Goal: Use online tool/utility: Utilize a website feature to perform a specific function

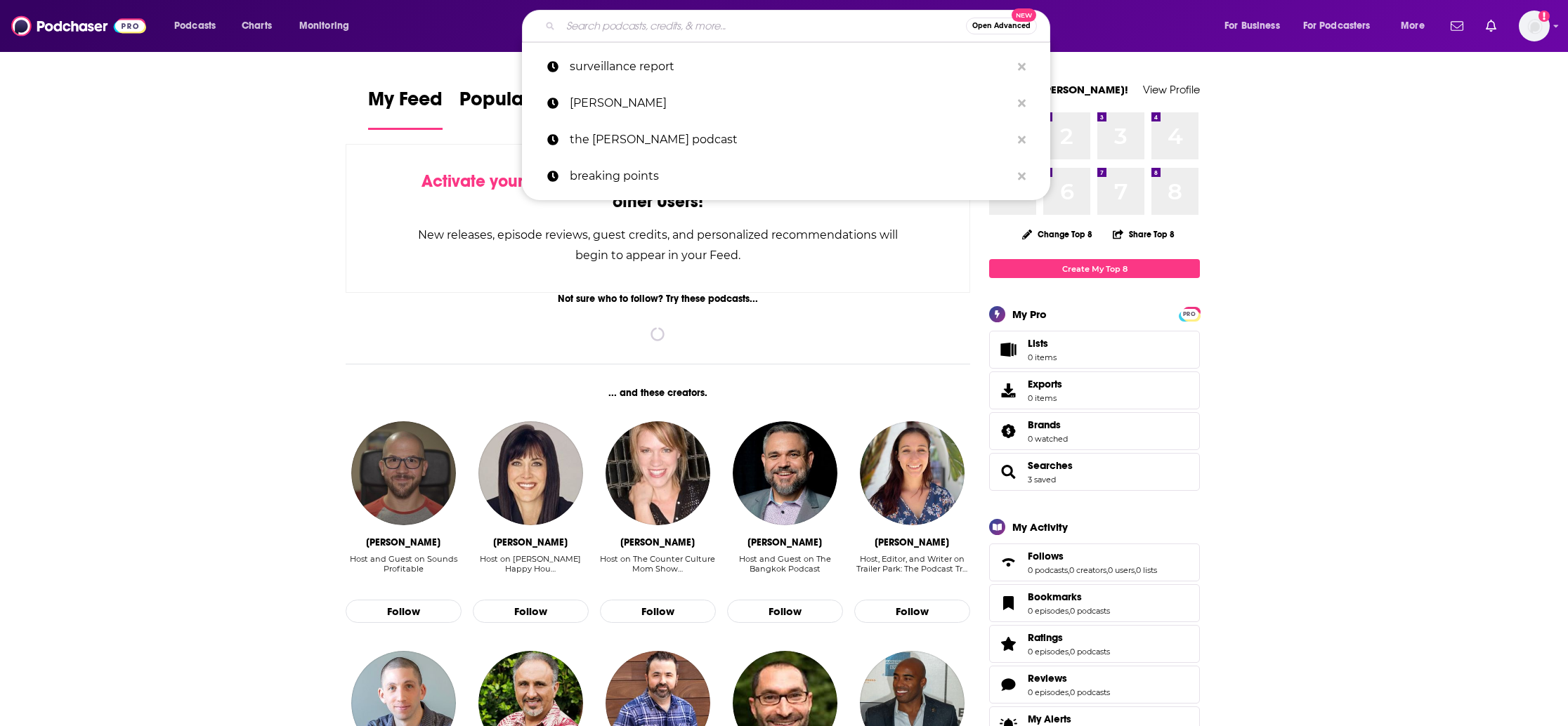
click at [740, 36] on input "Search podcasts, credits, & more..." at bounding box center [764, 26] width 405 height 22
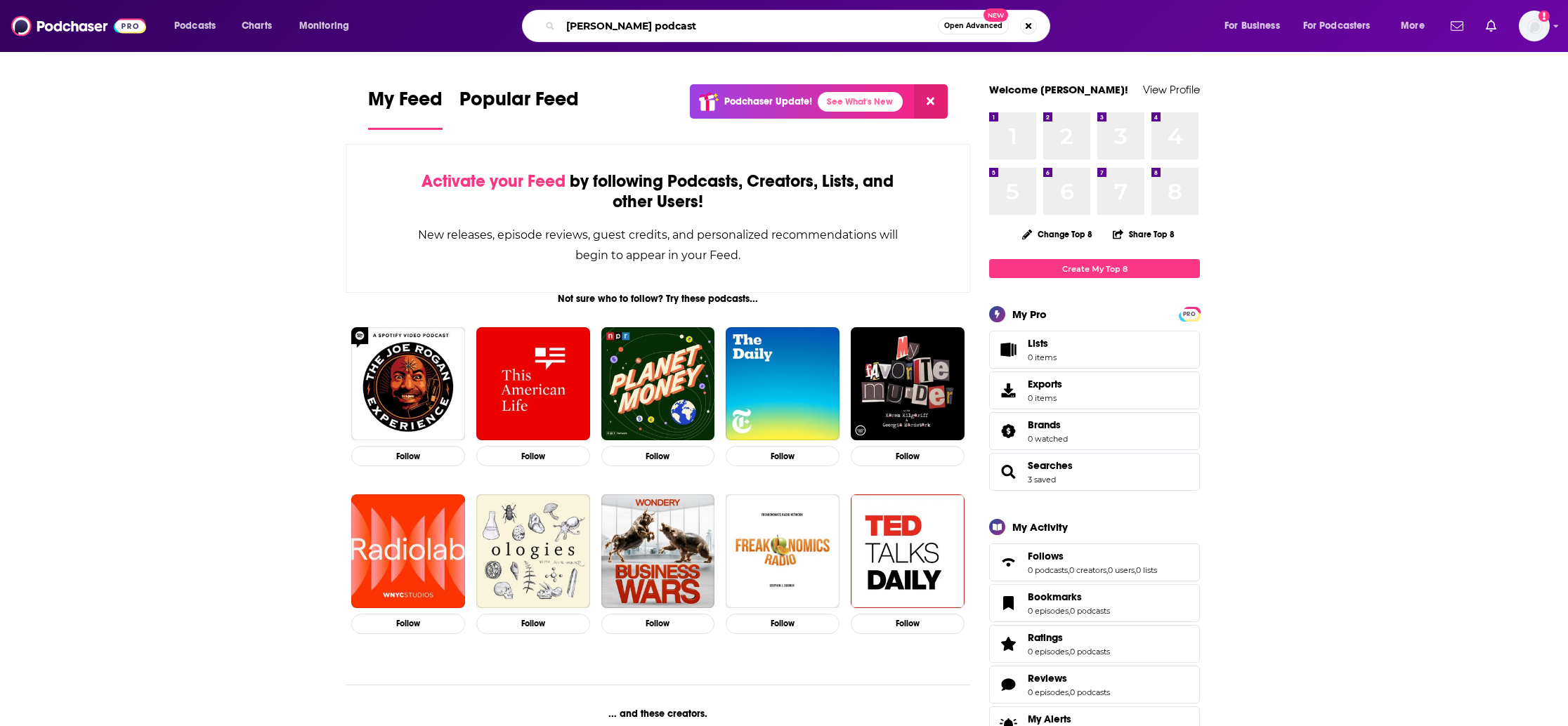
type input "[PERSON_NAME] podcast"
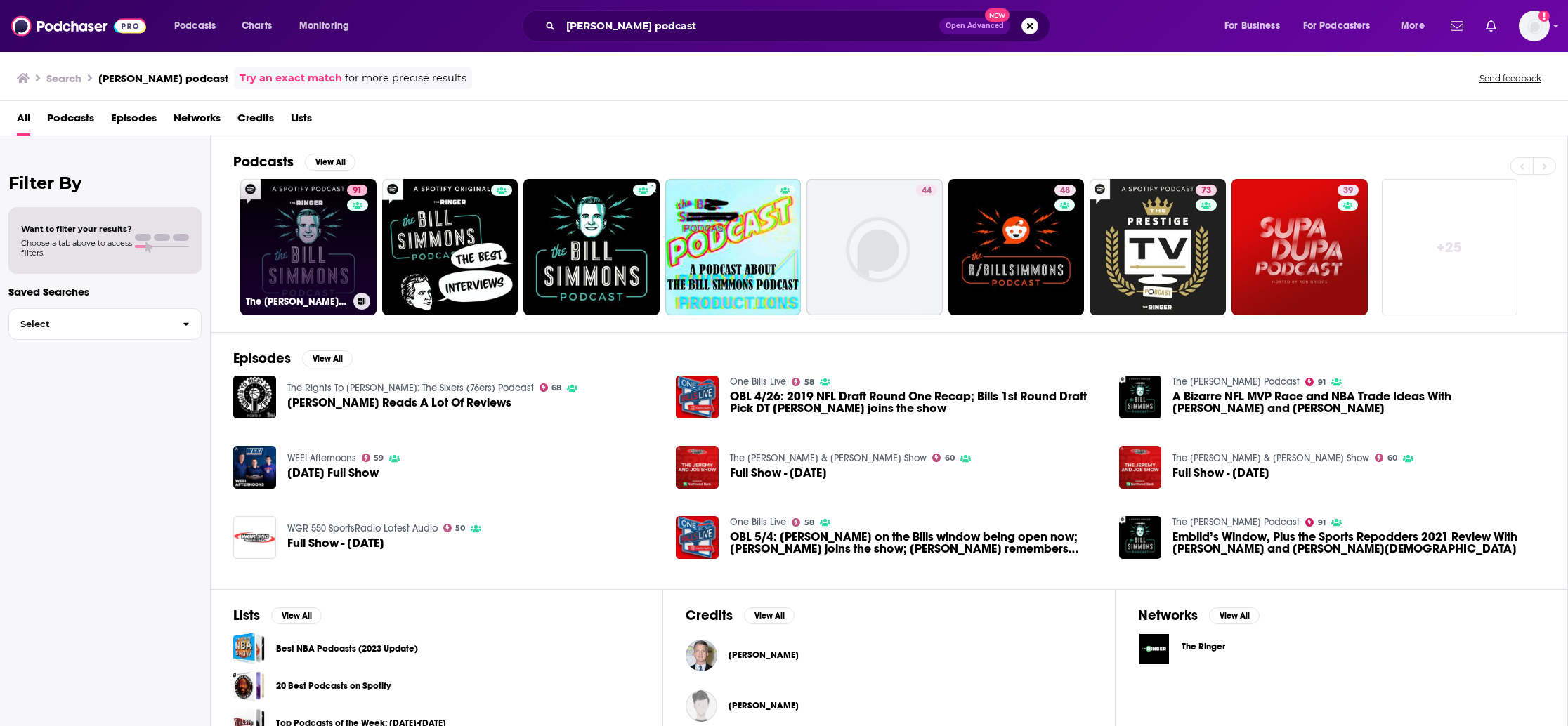
click at [318, 246] on link "91 The [PERSON_NAME] Podcast" at bounding box center [308, 247] width 136 height 136
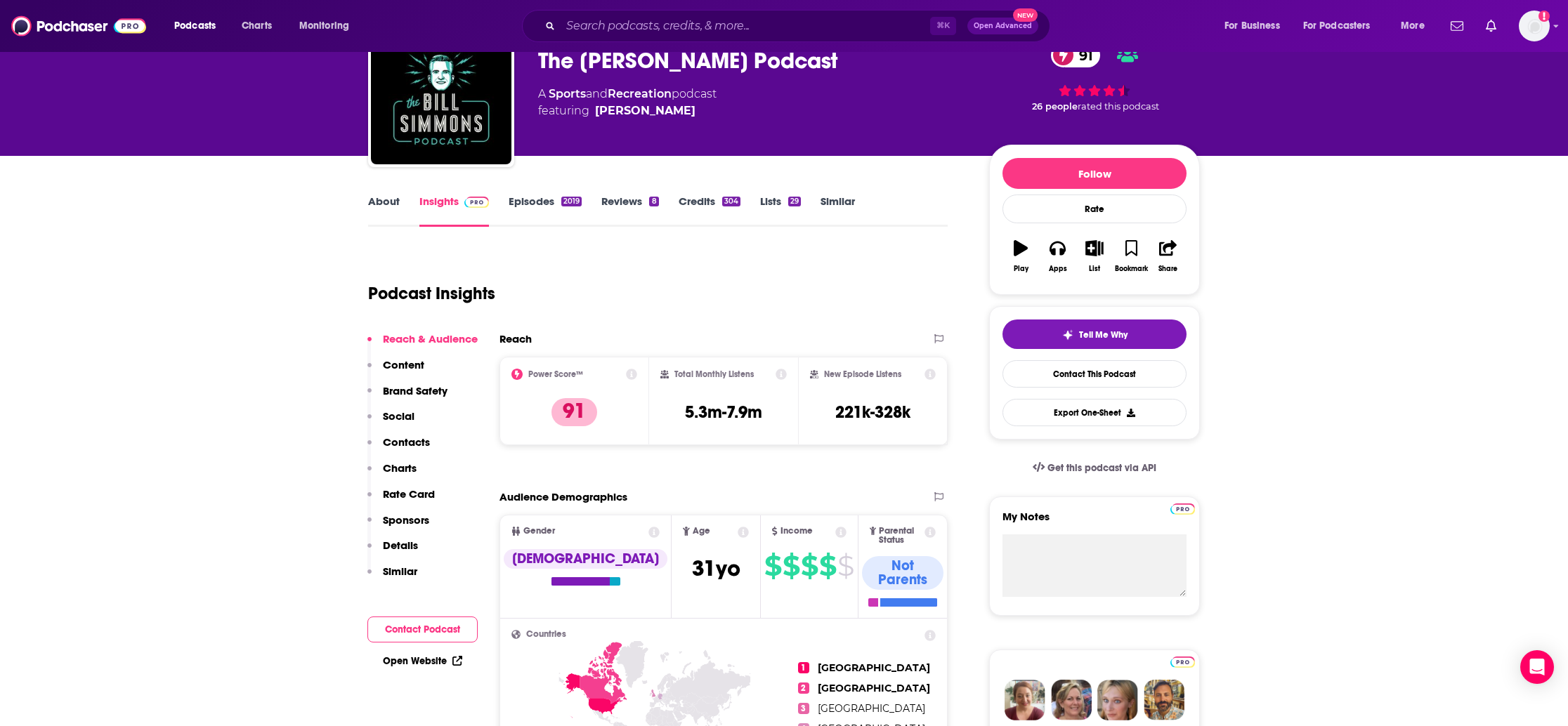
scroll to position [68, 0]
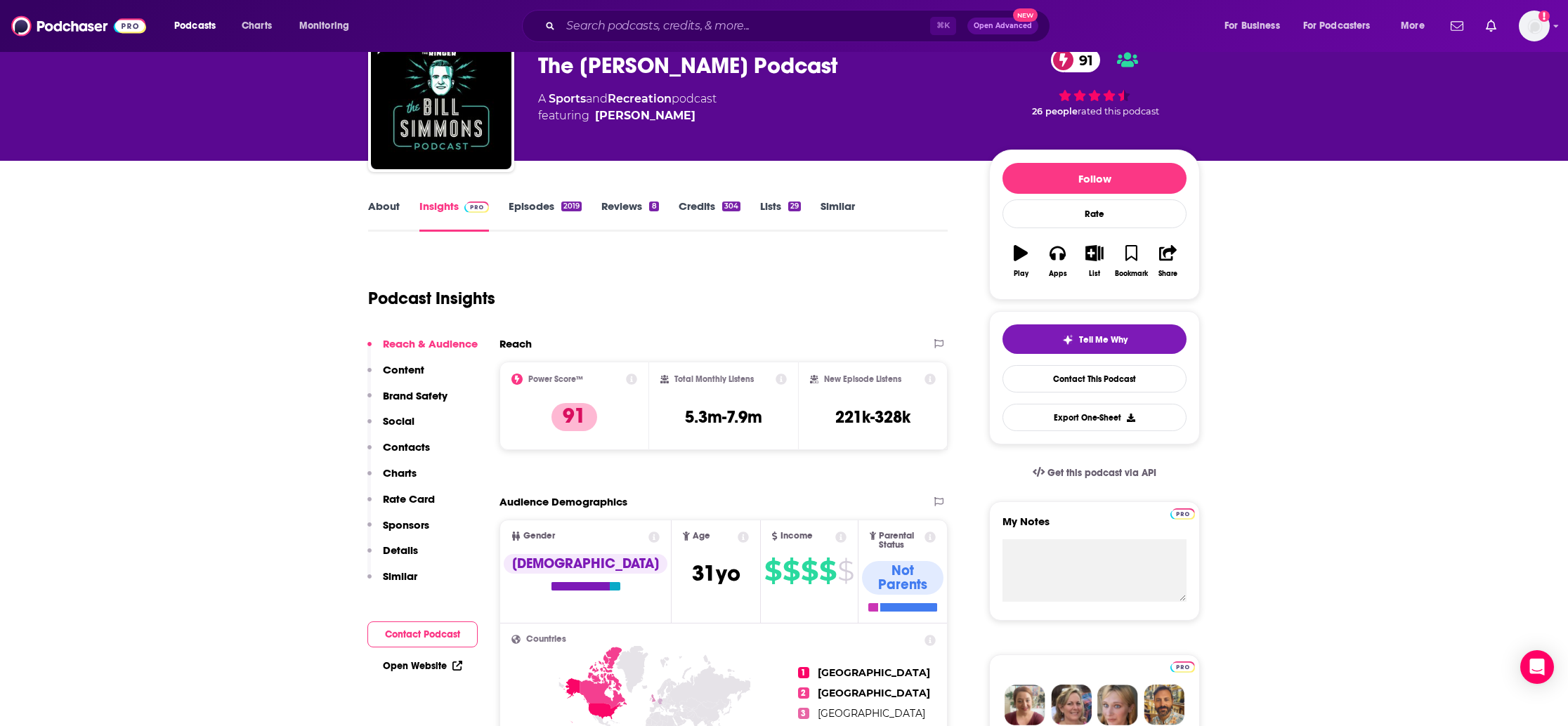
click at [557, 201] on link "Episodes 2019" at bounding box center [546, 215] width 73 height 32
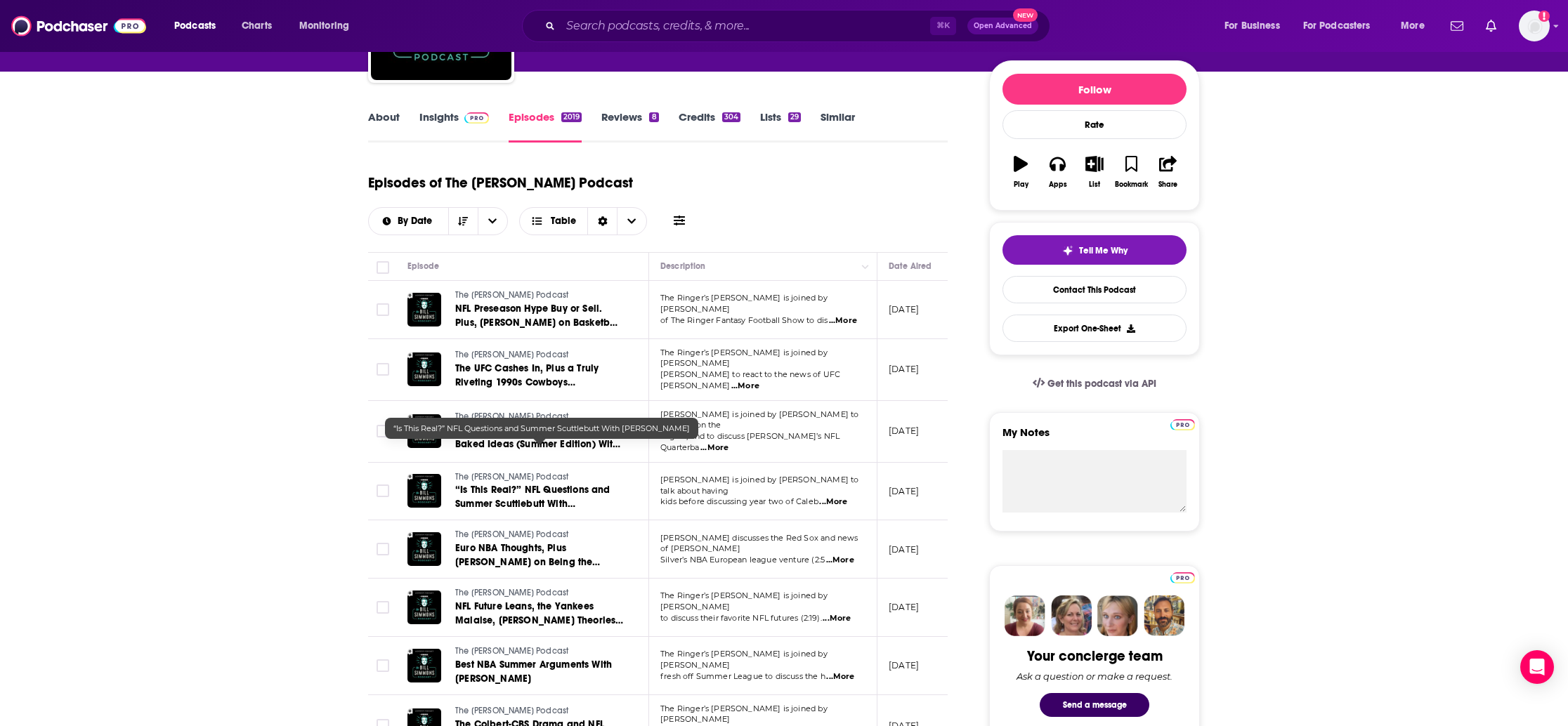
scroll to position [158, 0]
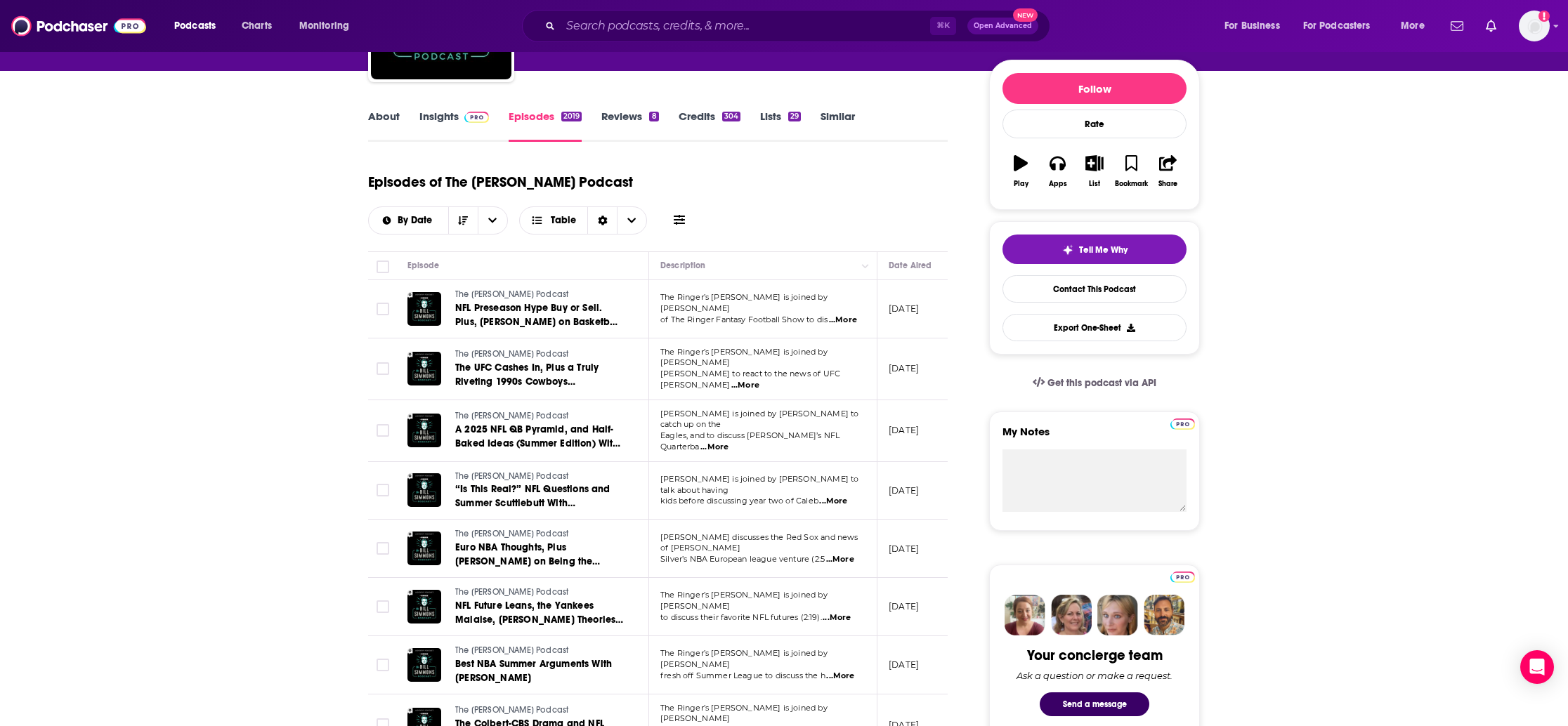
click at [849, 315] on span "...More" at bounding box center [843, 320] width 28 height 11
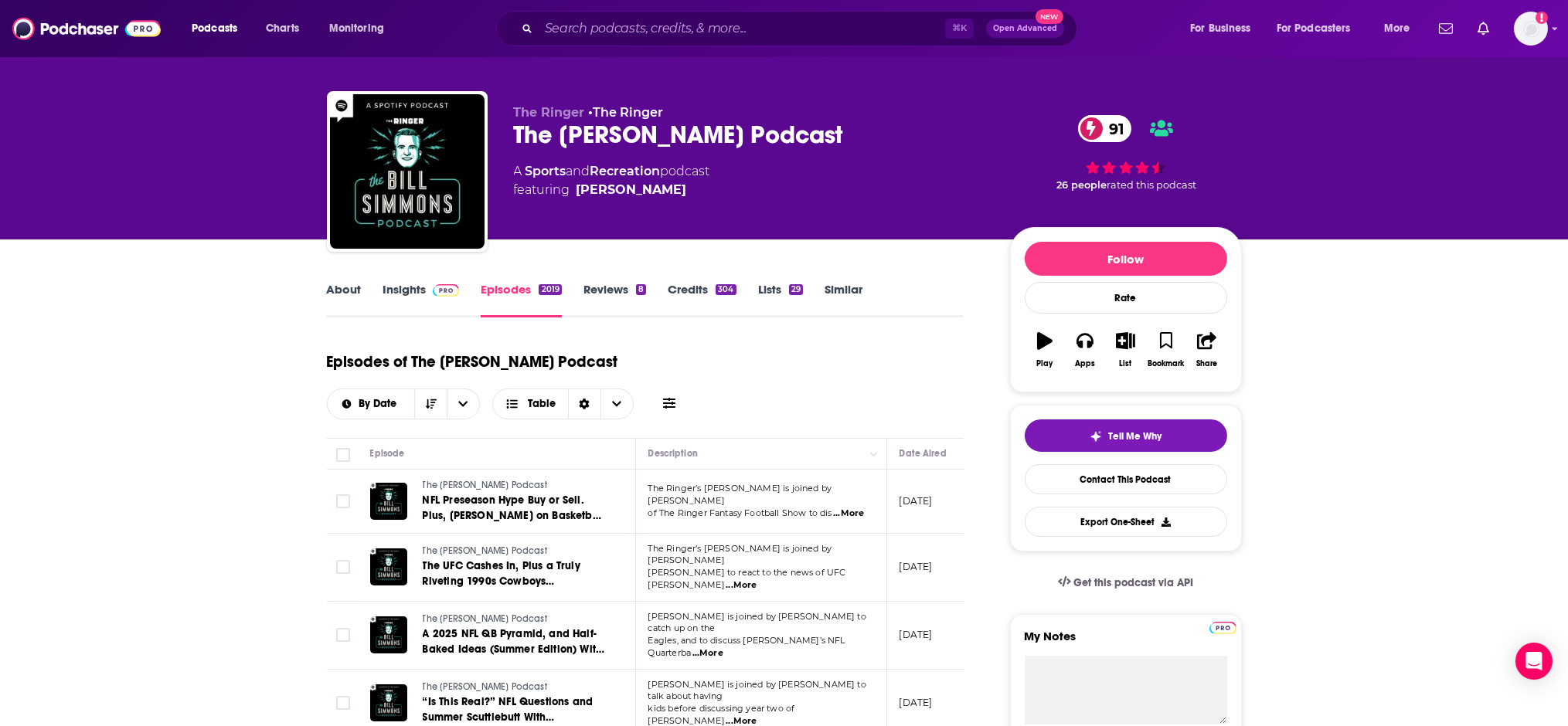
scroll to position [0, 0]
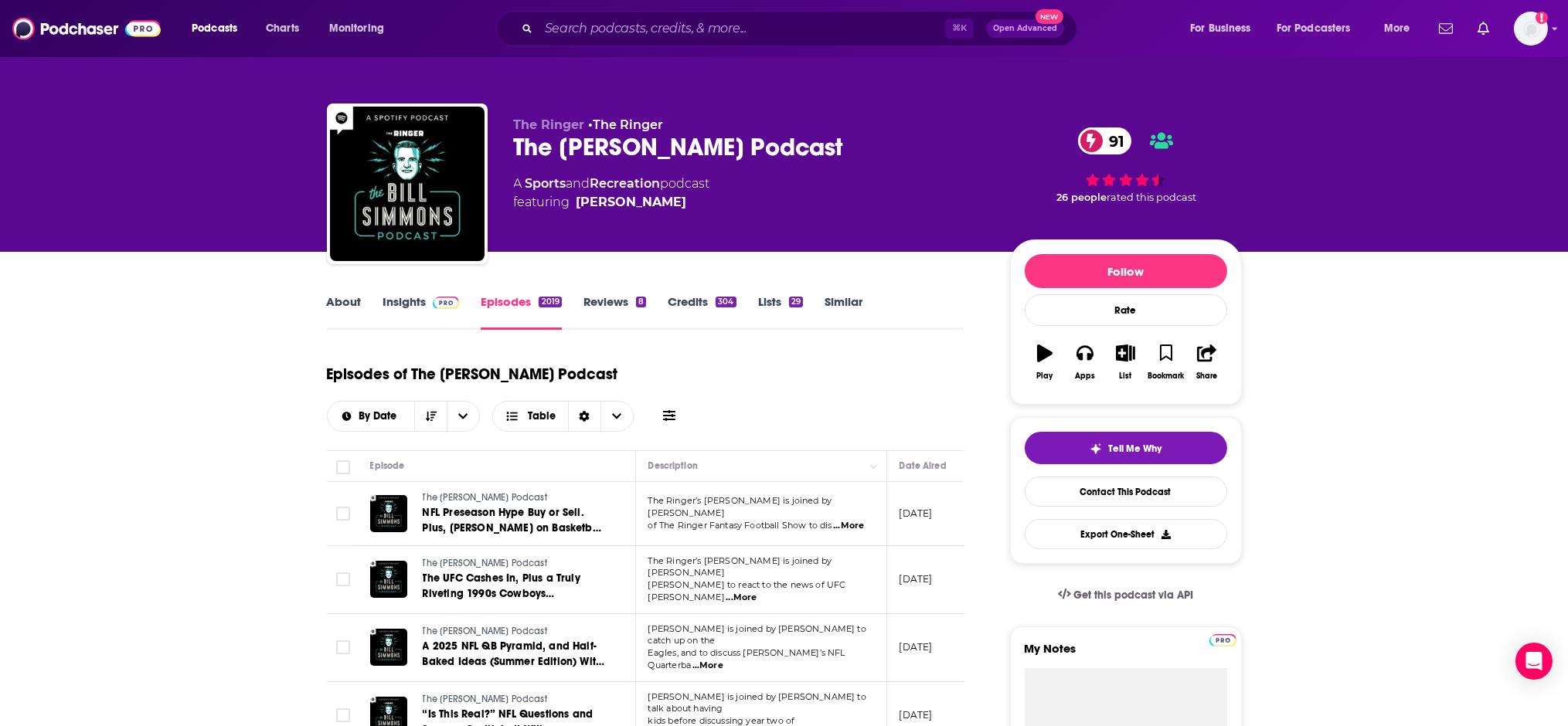
click at [346, 299] on link "About" at bounding box center [344, 312] width 35 height 36
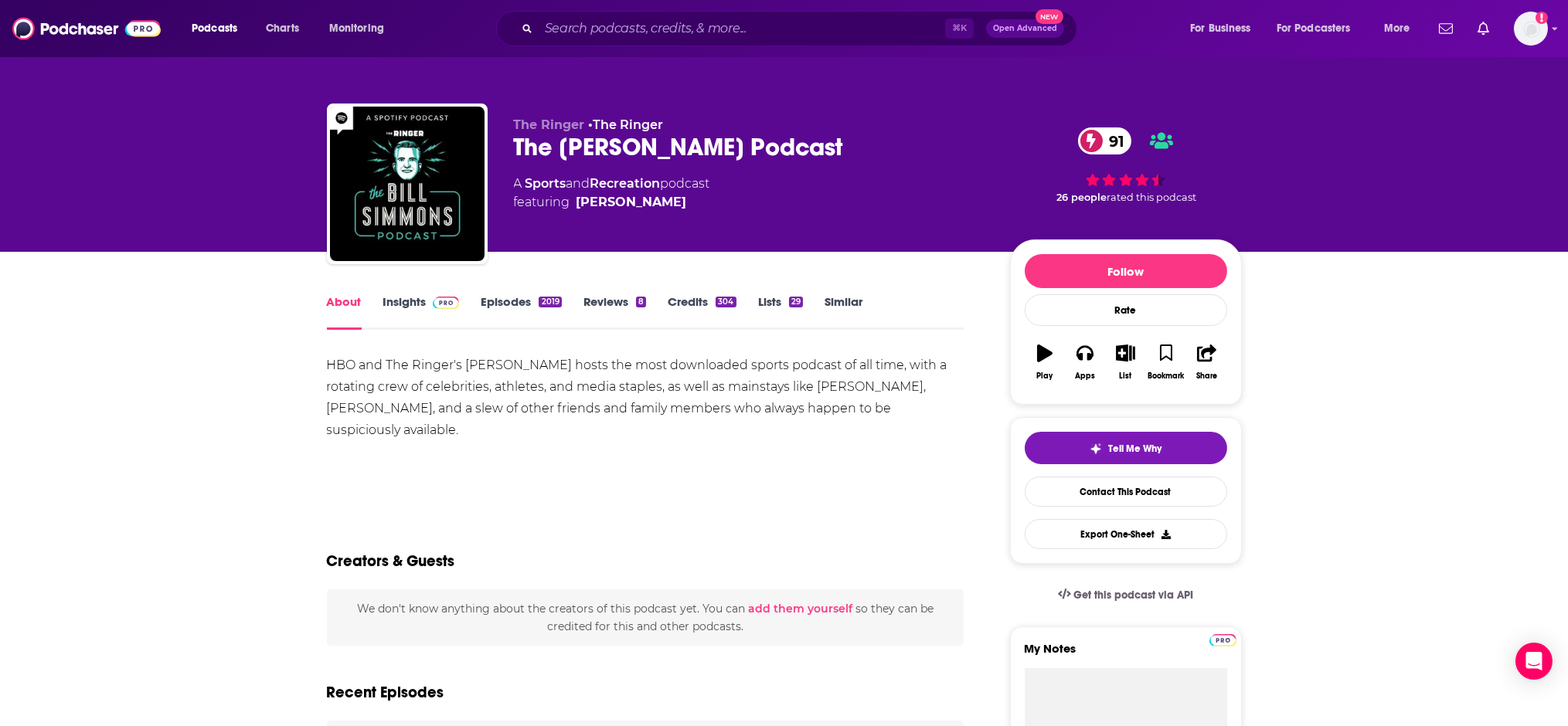
click at [401, 303] on link "Insights" at bounding box center [421, 312] width 77 height 36
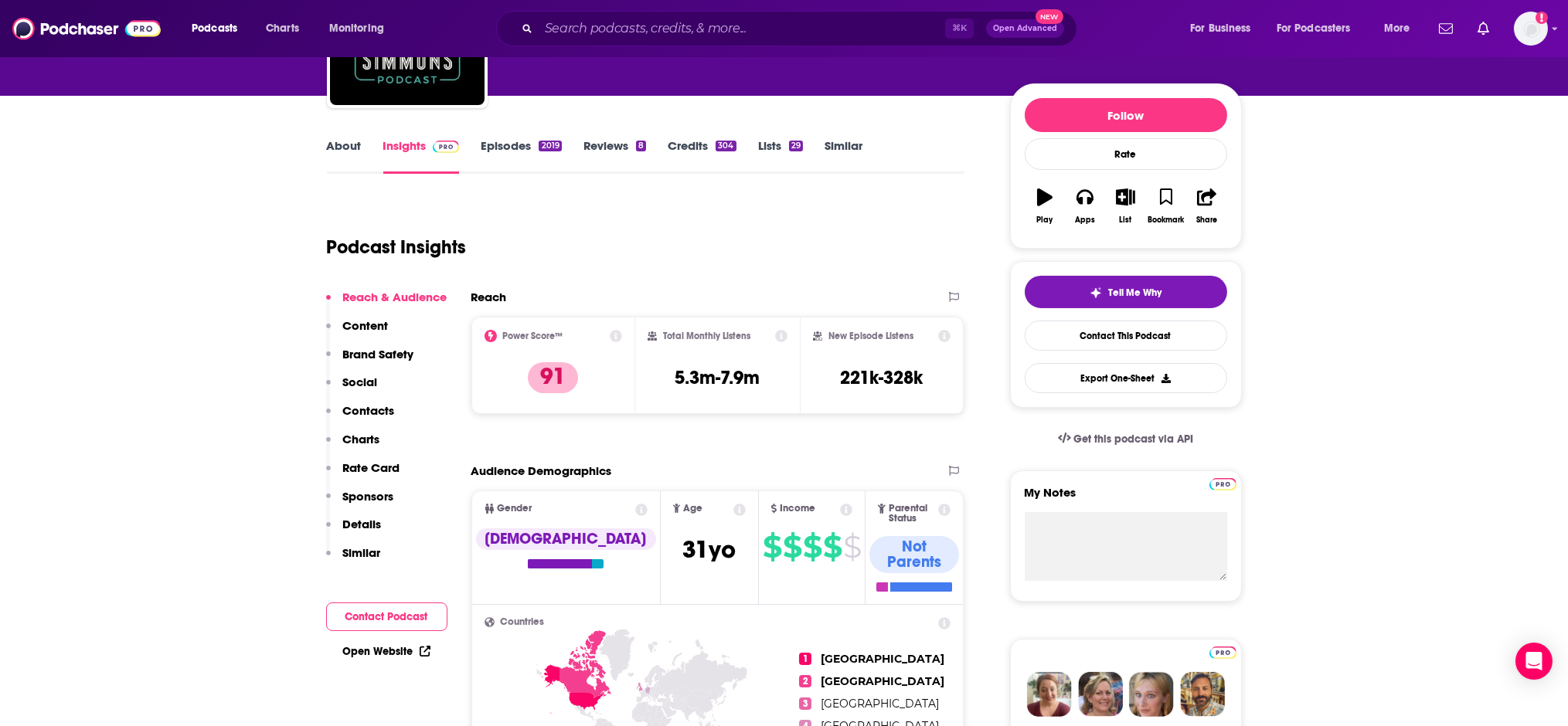
scroll to position [160, 0]
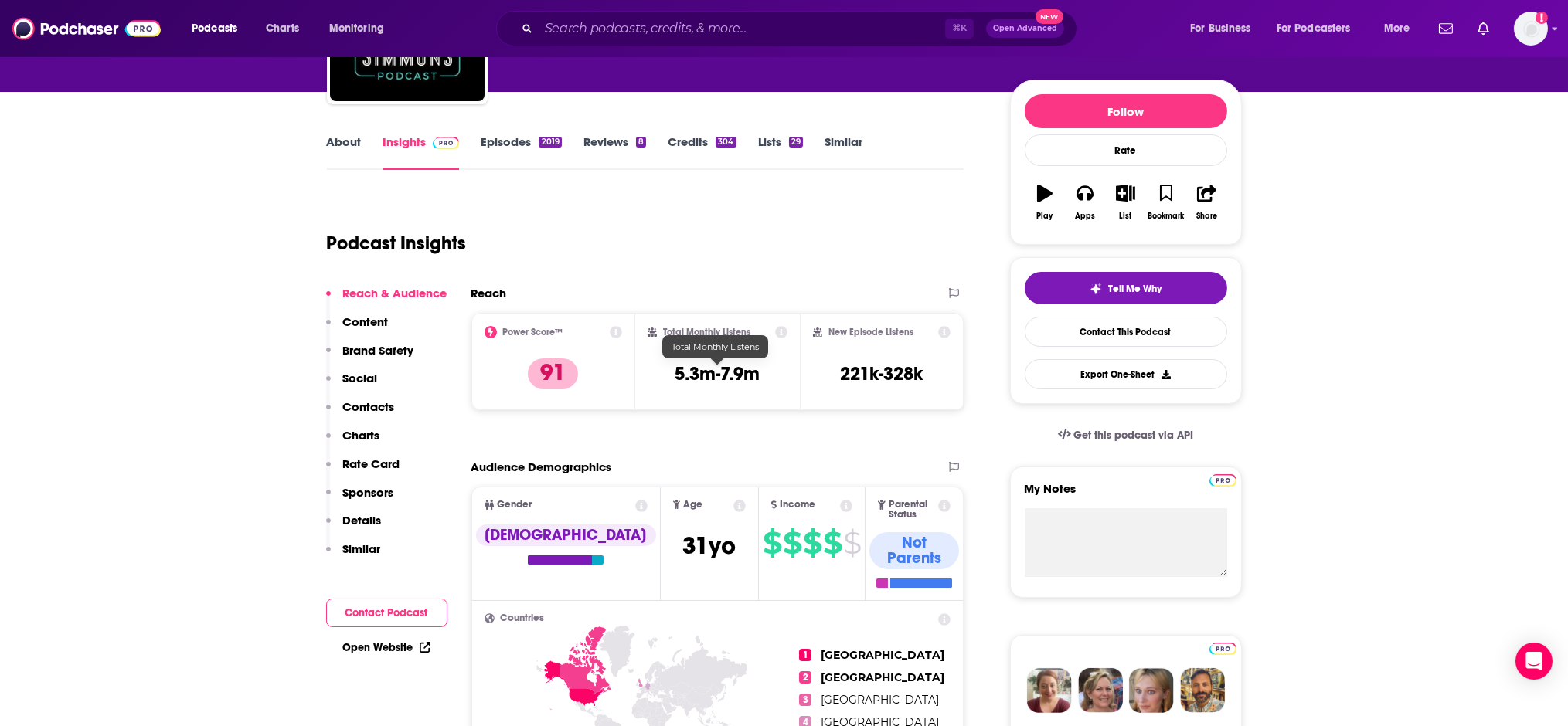
drag, startPoint x: 674, startPoint y: 368, endPoint x: 790, endPoint y: 364, distance: 116.1
click at [790, 364] on div "Total Monthly Listens 5.3m-7.9m" at bounding box center [717, 361] width 165 height 97
drag, startPoint x: 666, startPoint y: 372, endPoint x: 758, endPoint y: 374, distance: 92.0
click at [758, 374] on div "Total Monthly Listens 5.3m-7.9m" at bounding box center [717, 361] width 139 height 71
copy h3 "5.3m-7.9m"
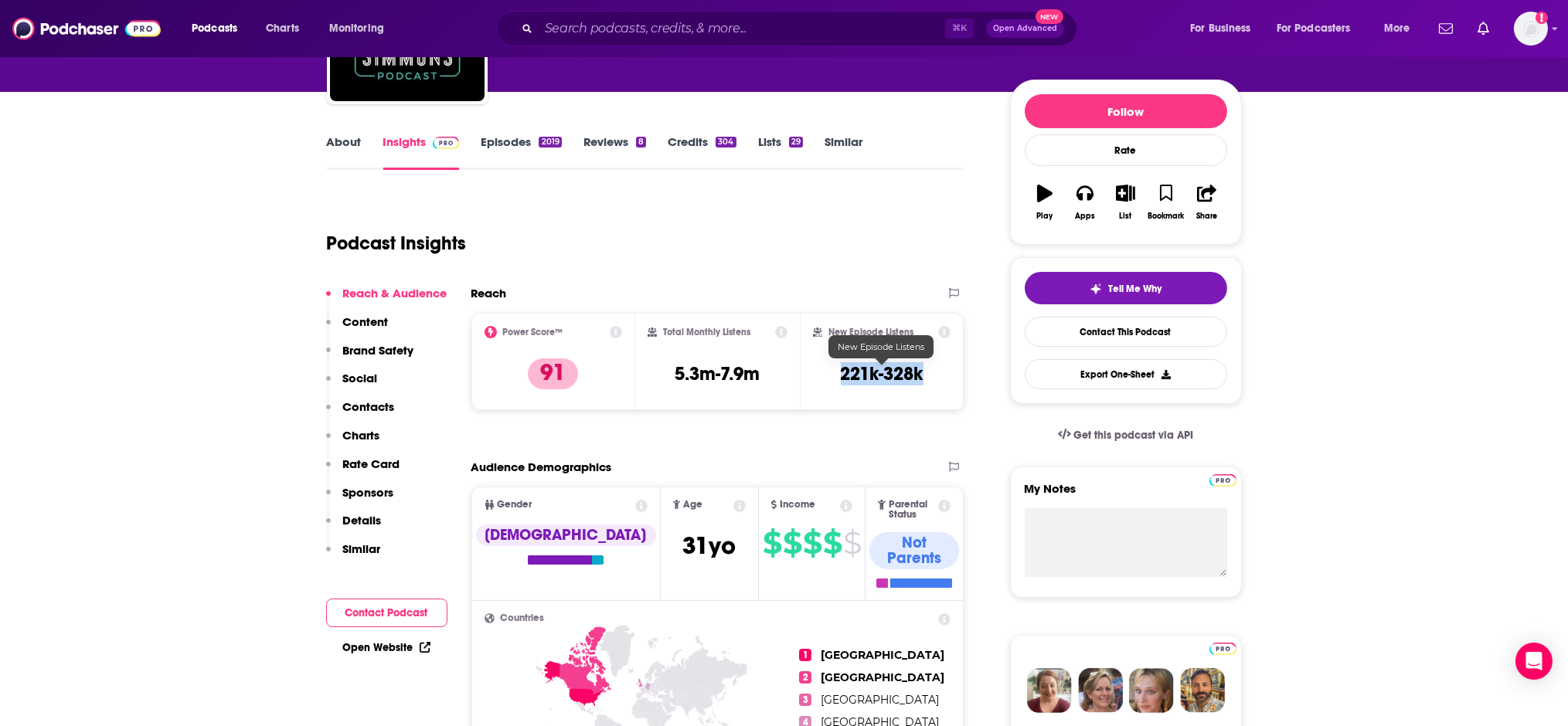
drag, startPoint x: 872, startPoint y: 378, endPoint x: 967, endPoint y: 386, distance: 95.3
click at [960, 384] on div "New Episode Listens 221k-328k" at bounding box center [882, 361] width 165 height 97
copy h3 "221k-328k"
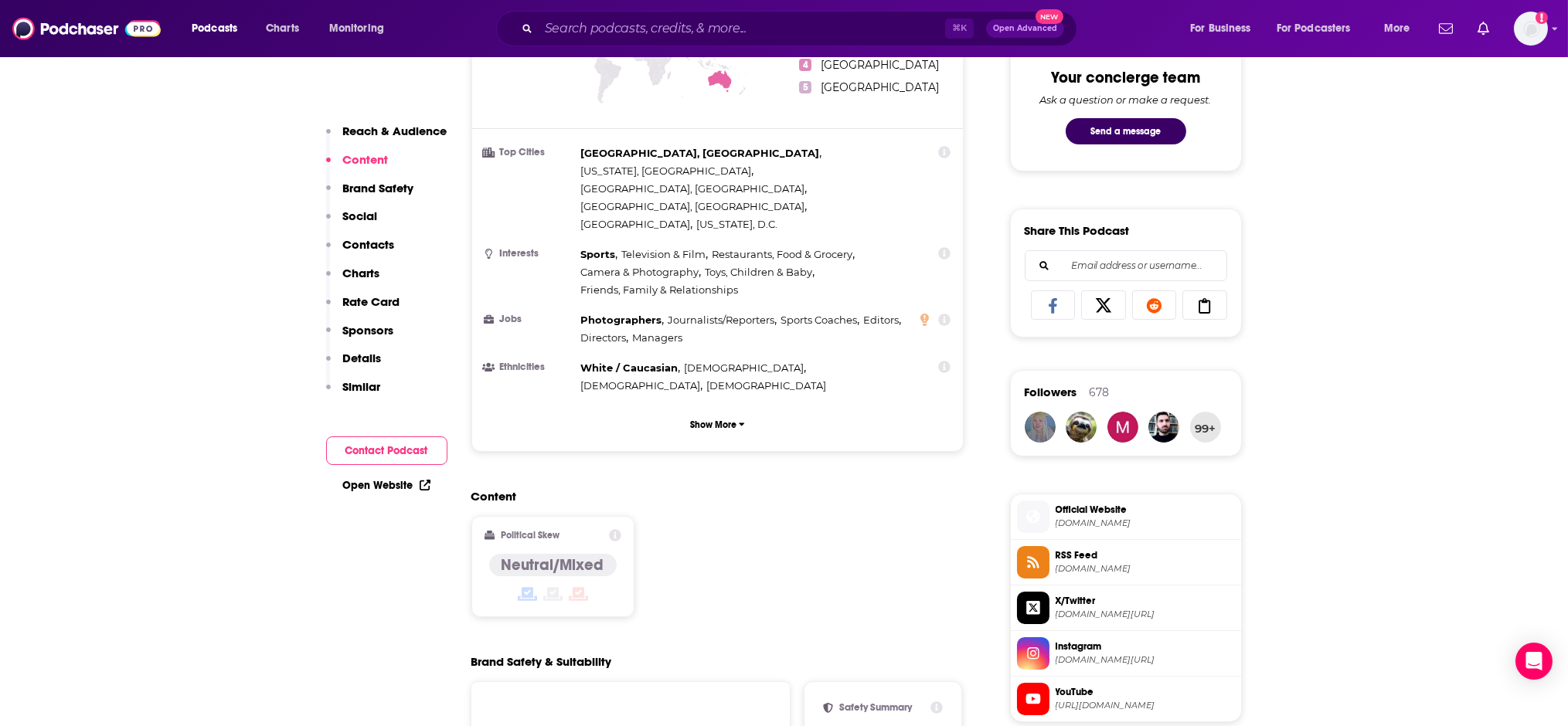
scroll to position [0, 0]
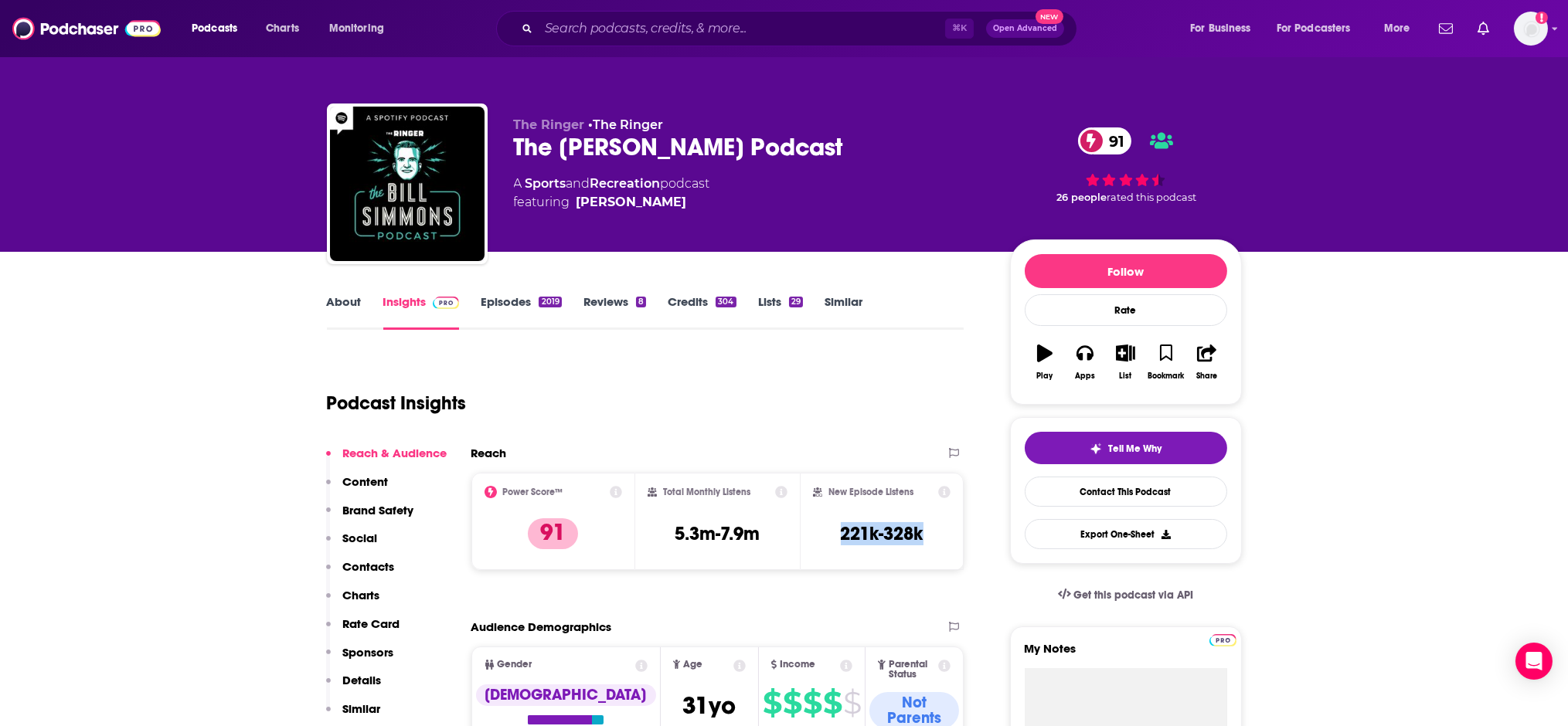
click at [538, 302] on div "2019" at bounding box center [550, 302] width 22 height 11
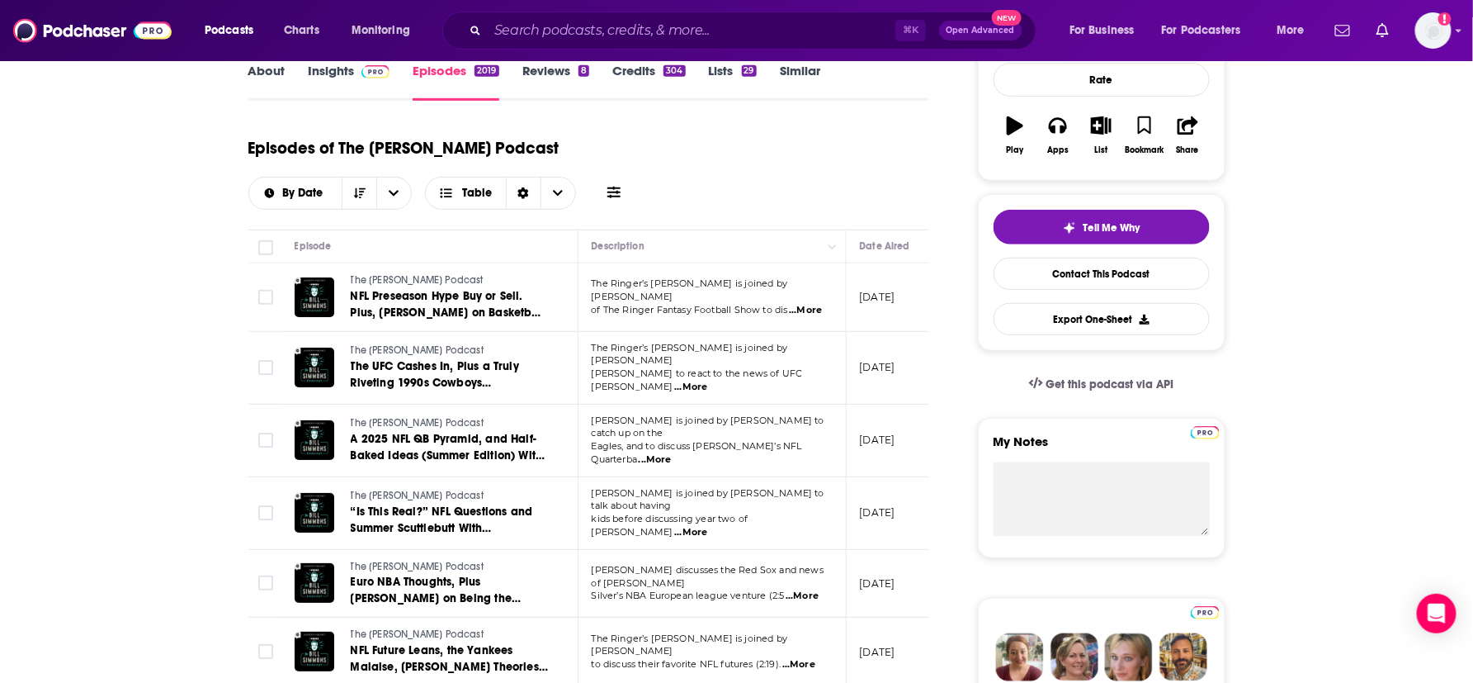
scroll to position [267, 0]
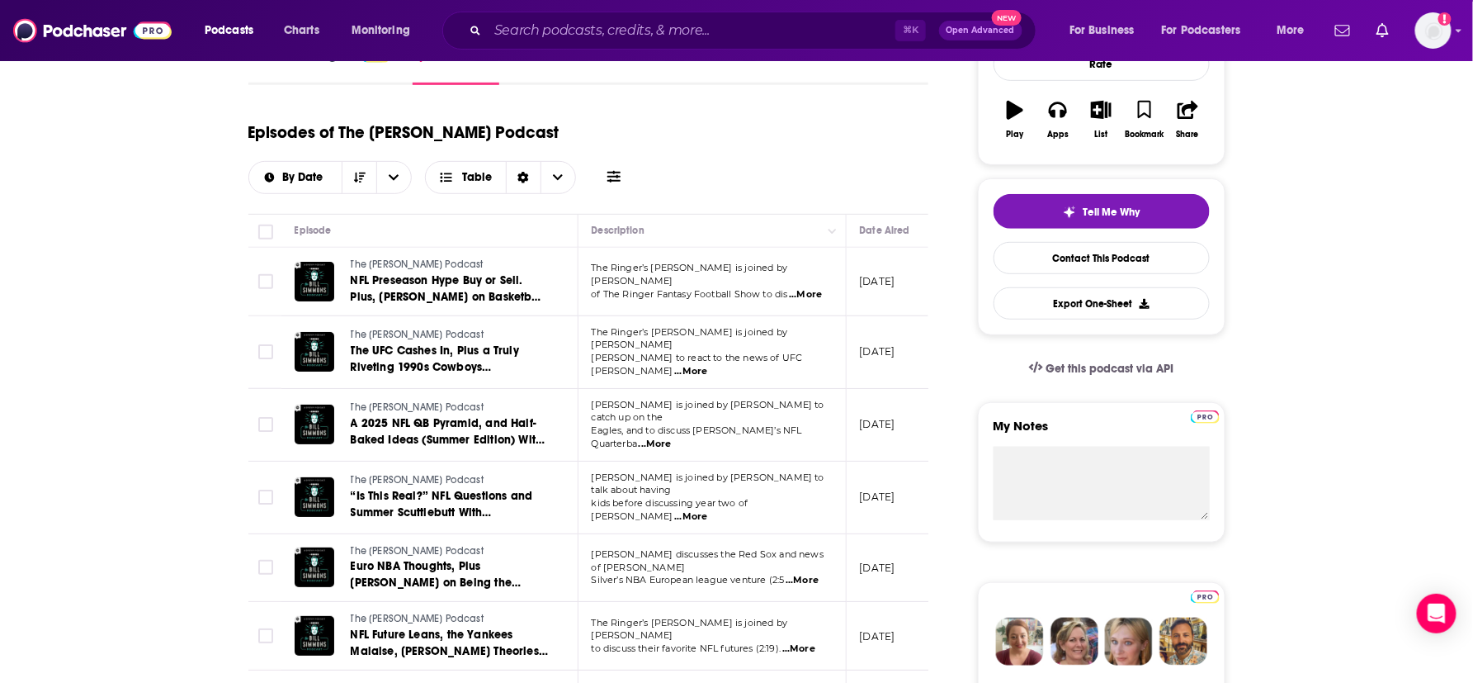
click at [814, 288] on span "...More" at bounding box center [805, 294] width 33 height 13
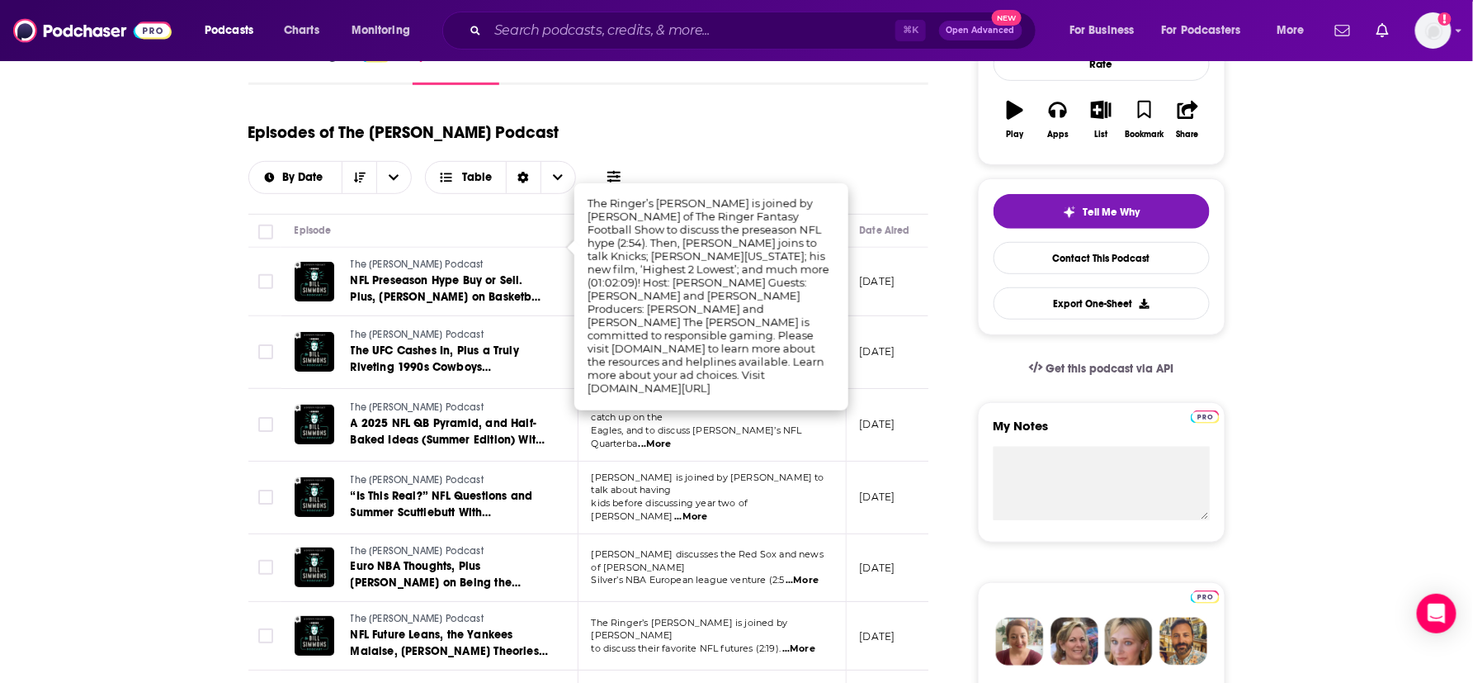
click at [891, 316] on td "[DATE]" at bounding box center [900, 352] width 107 height 73
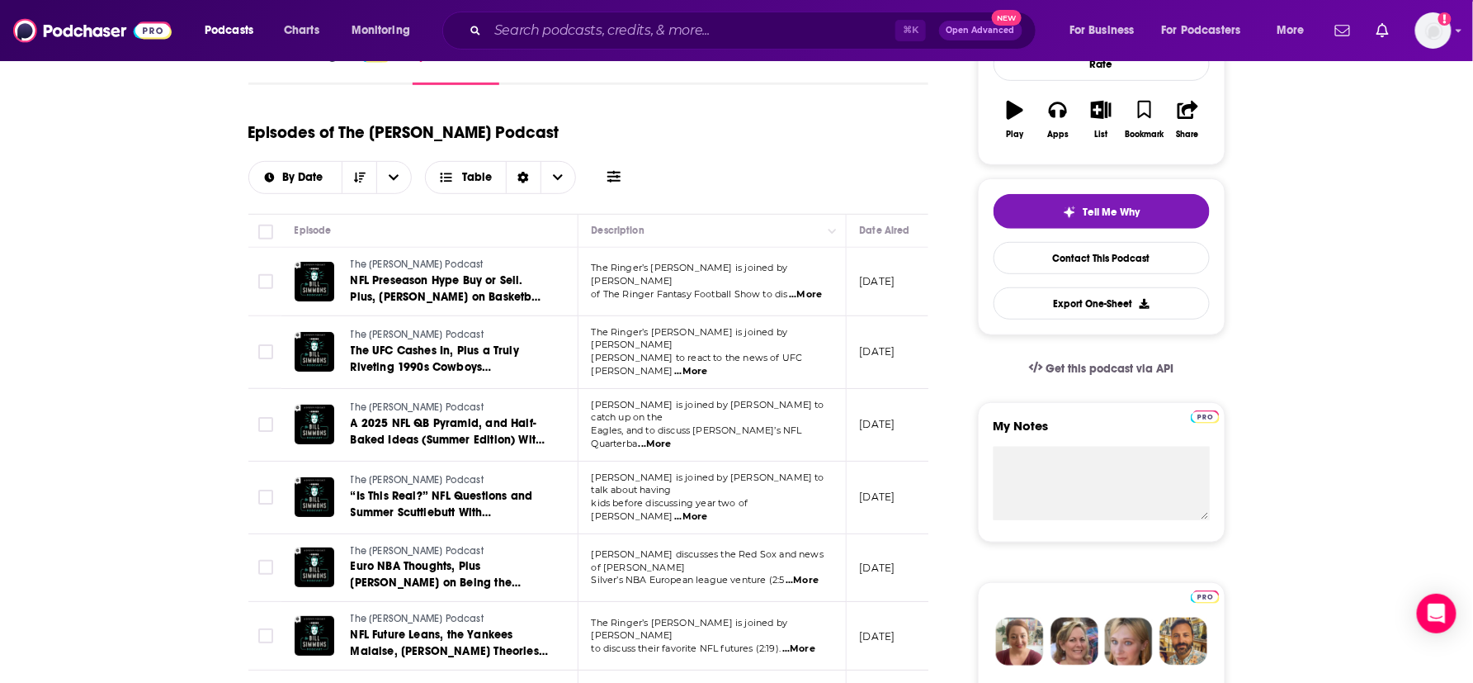
click at [707, 365] on span "...More" at bounding box center [690, 371] width 33 height 13
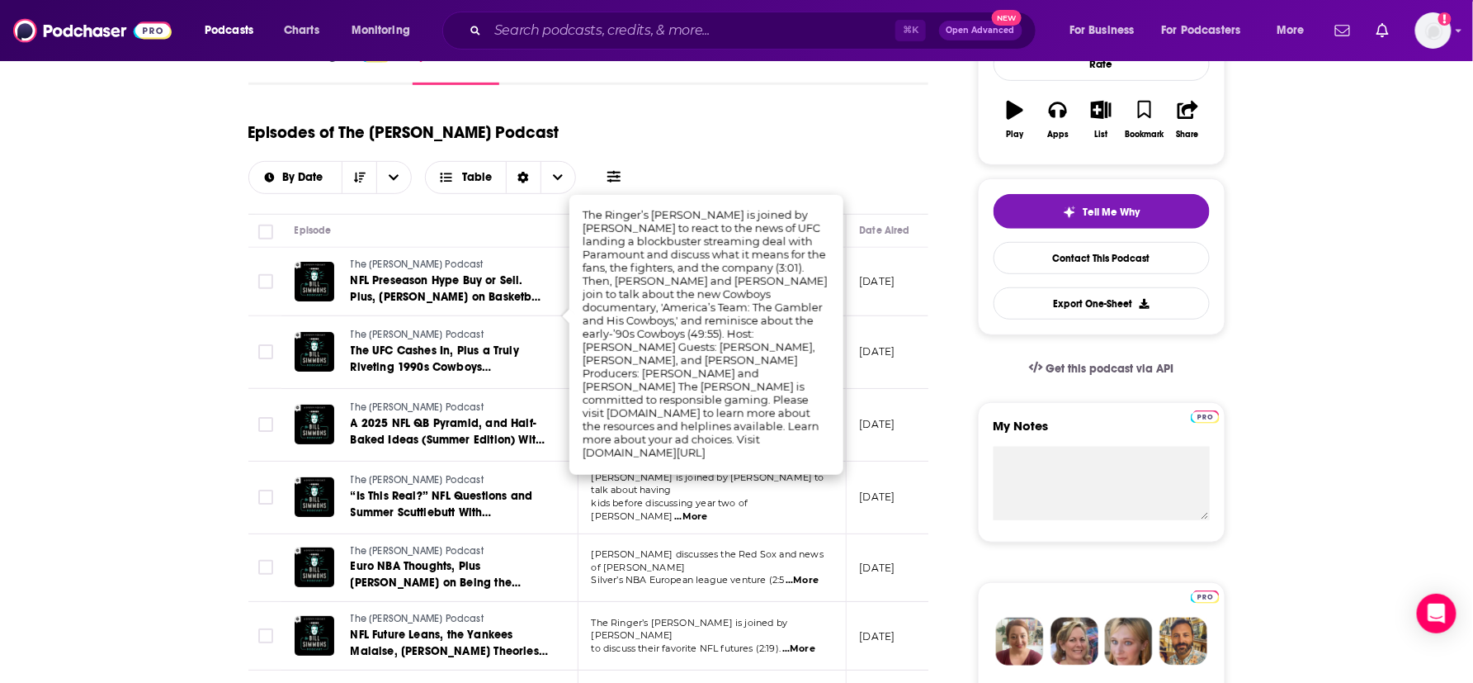
drag, startPoint x: 892, startPoint y: 345, endPoint x: 866, endPoint y: 365, distance: 33.0
click at [892, 389] on td "[DATE]" at bounding box center [900, 425] width 107 height 73
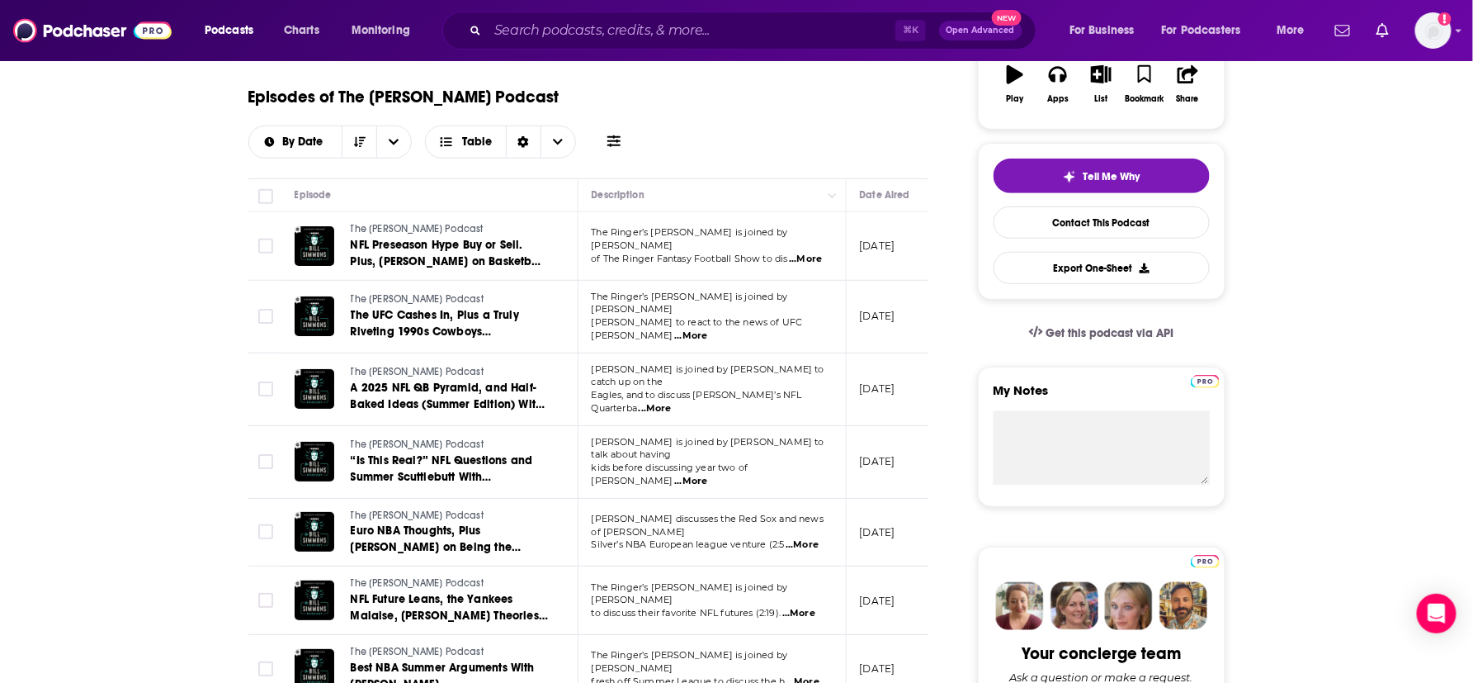
click at [672, 402] on span "...More" at bounding box center [655, 408] width 33 height 13
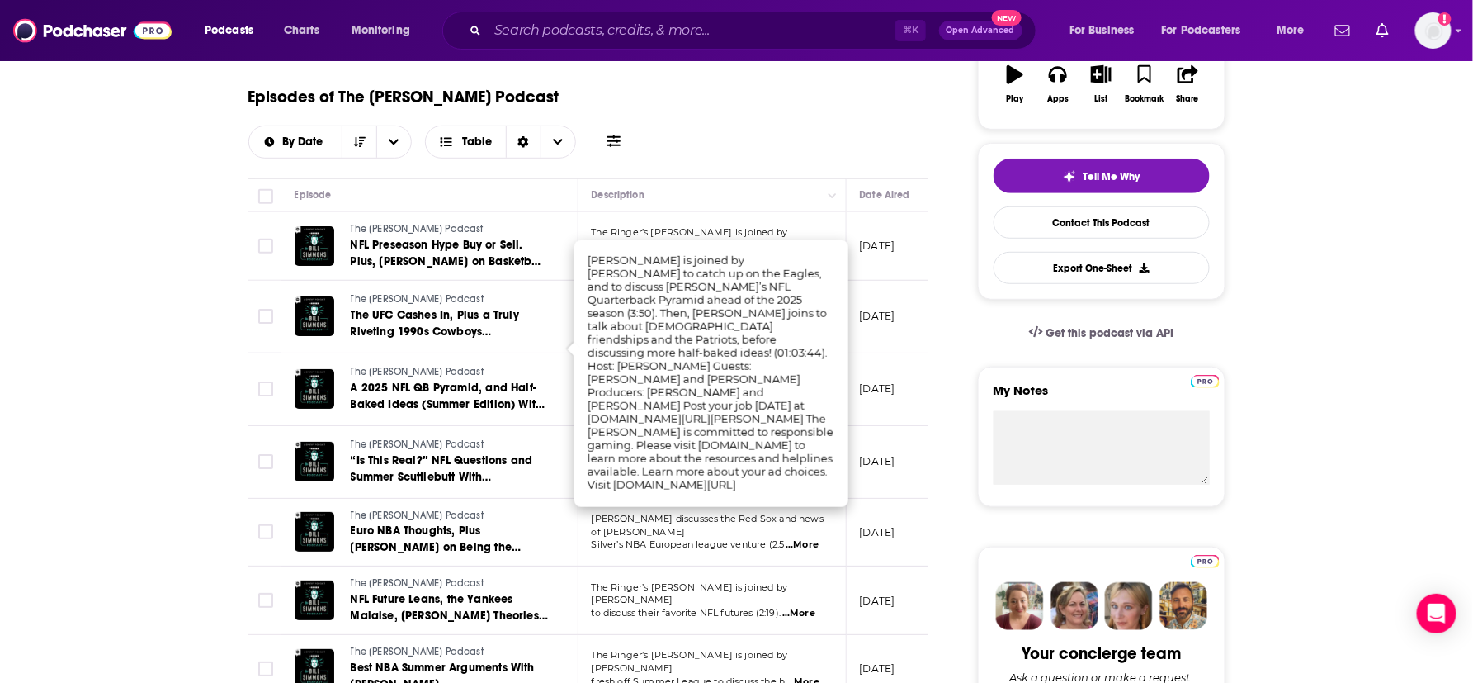
scroll to position [302, 0]
click at [885, 382] on p "[DATE]" at bounding box center [877, 389] width 35 height 14
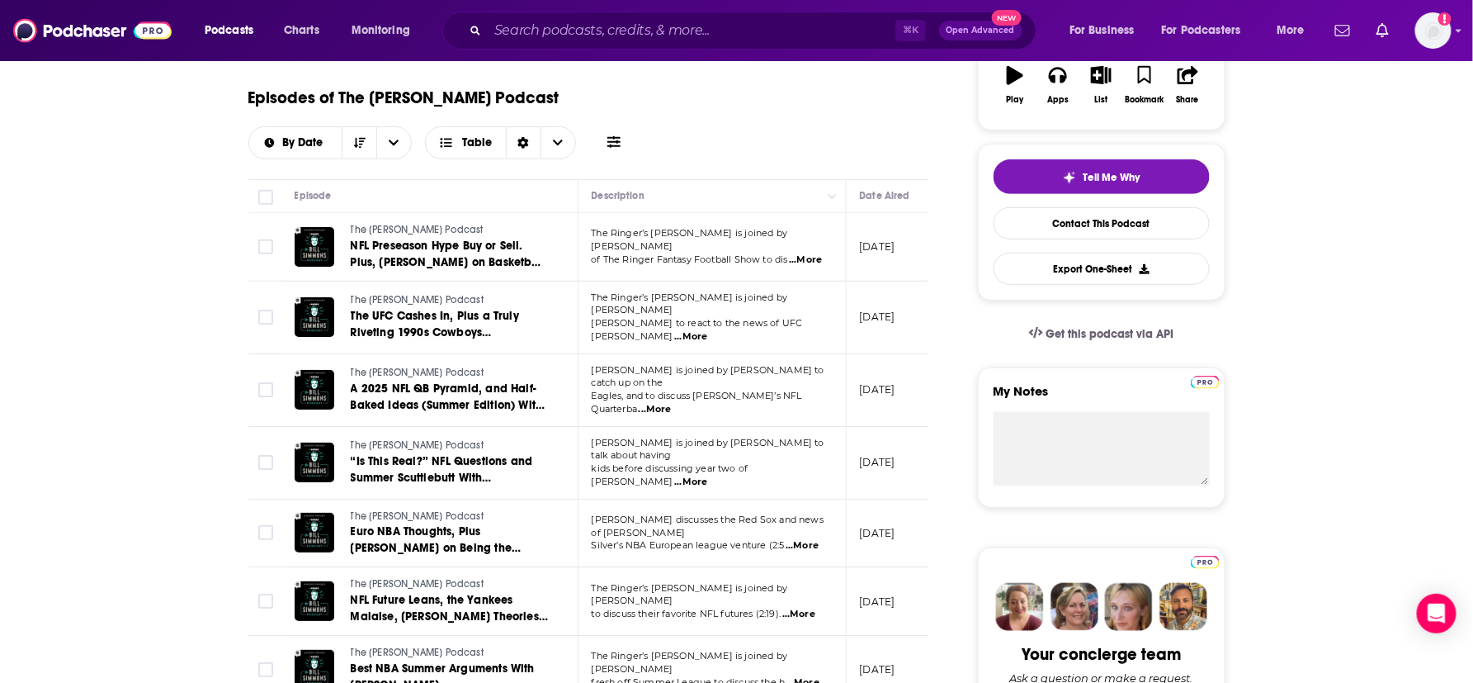
click at [707, 475] on span "...More" at bounding box center [690, 481] width 33 height 13
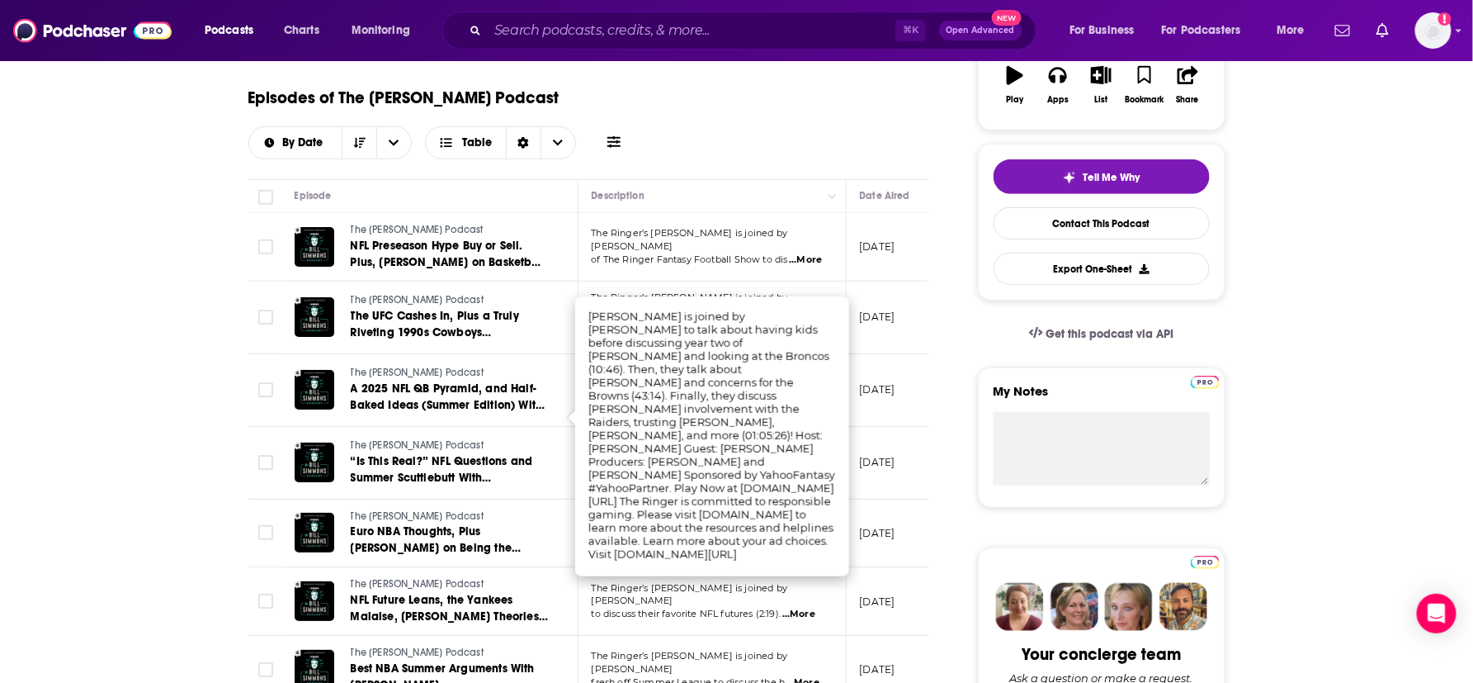
click at [906, 362] on td "[DATE]" at bounding box center [900, 390] width 107 height 73
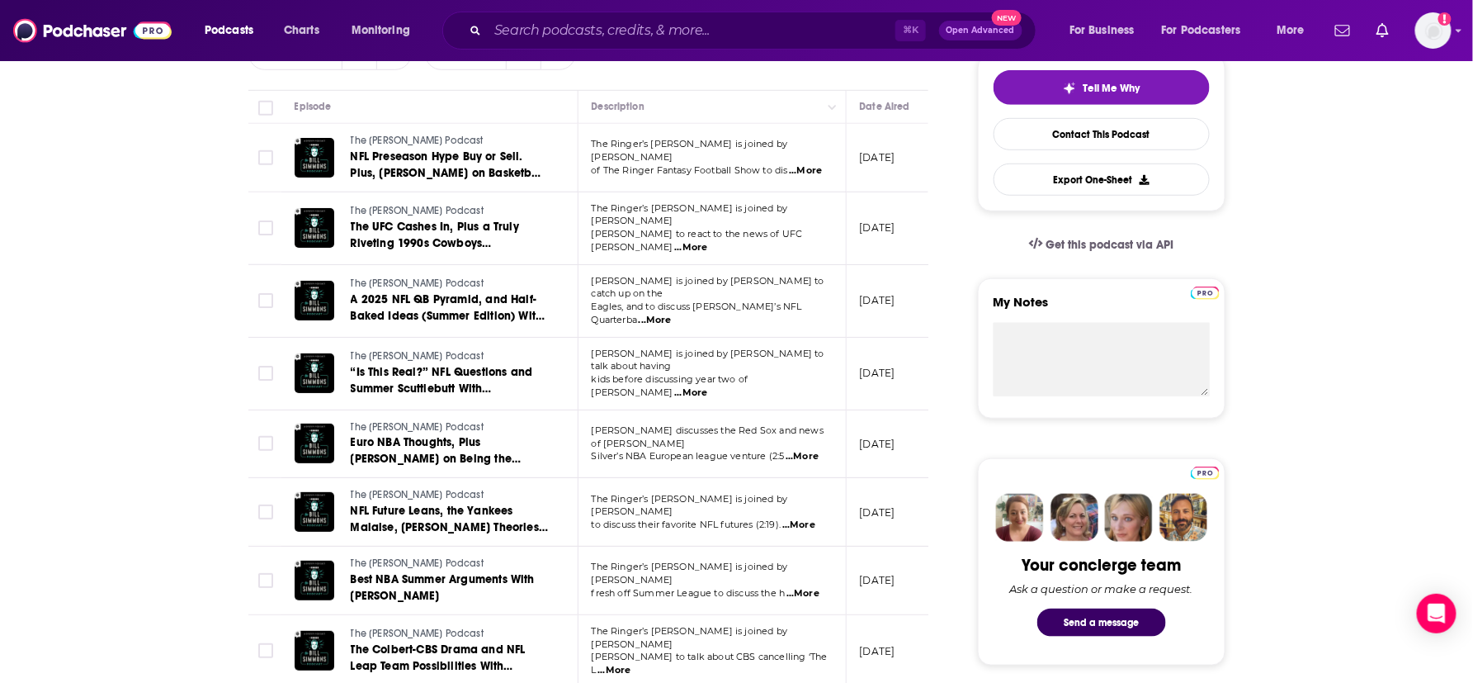
scroll to position [400, 0]
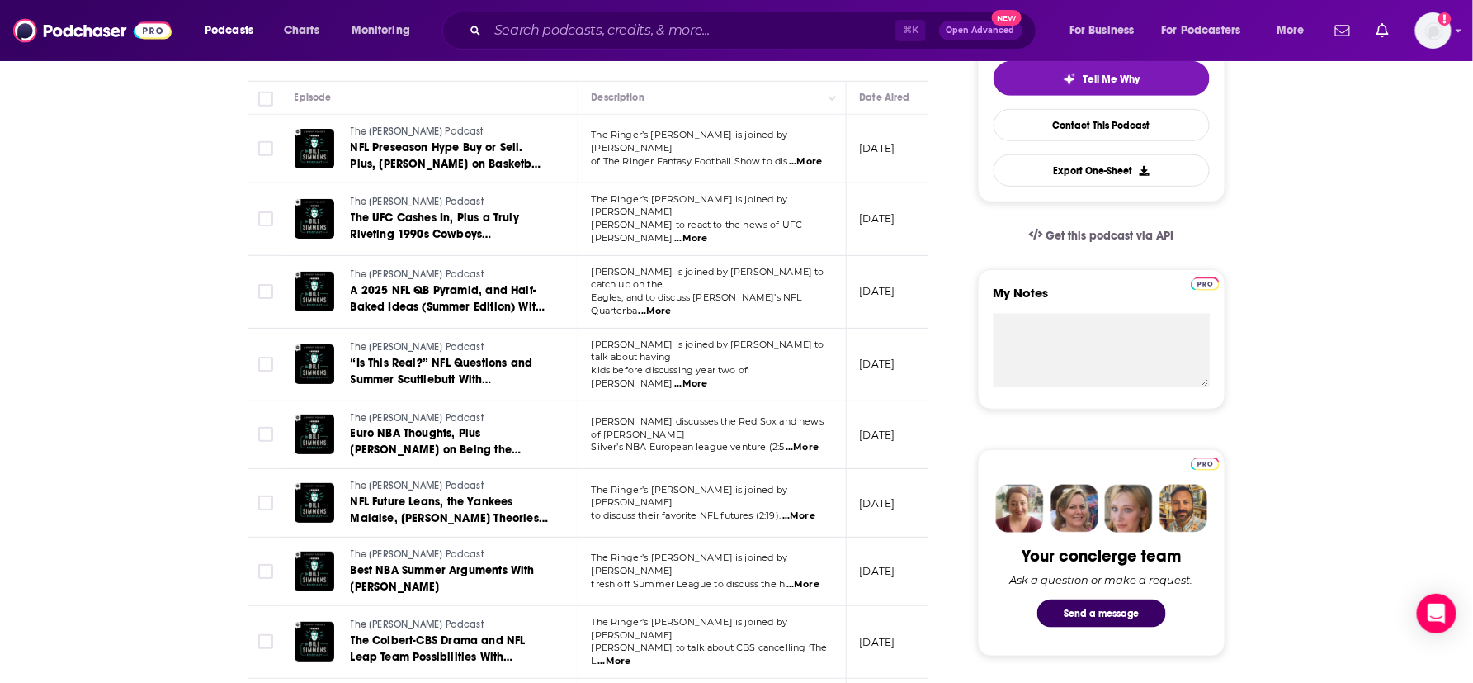
click at [815, 415] on p "[PERSON_NAME] discusses the Red Sox and news of [PERSON_NAME]" at bounding box center [712, 428] width 240 height 26
click at [802, 441] on span "...More" at bounding box center [802, 447] width 33 height 13
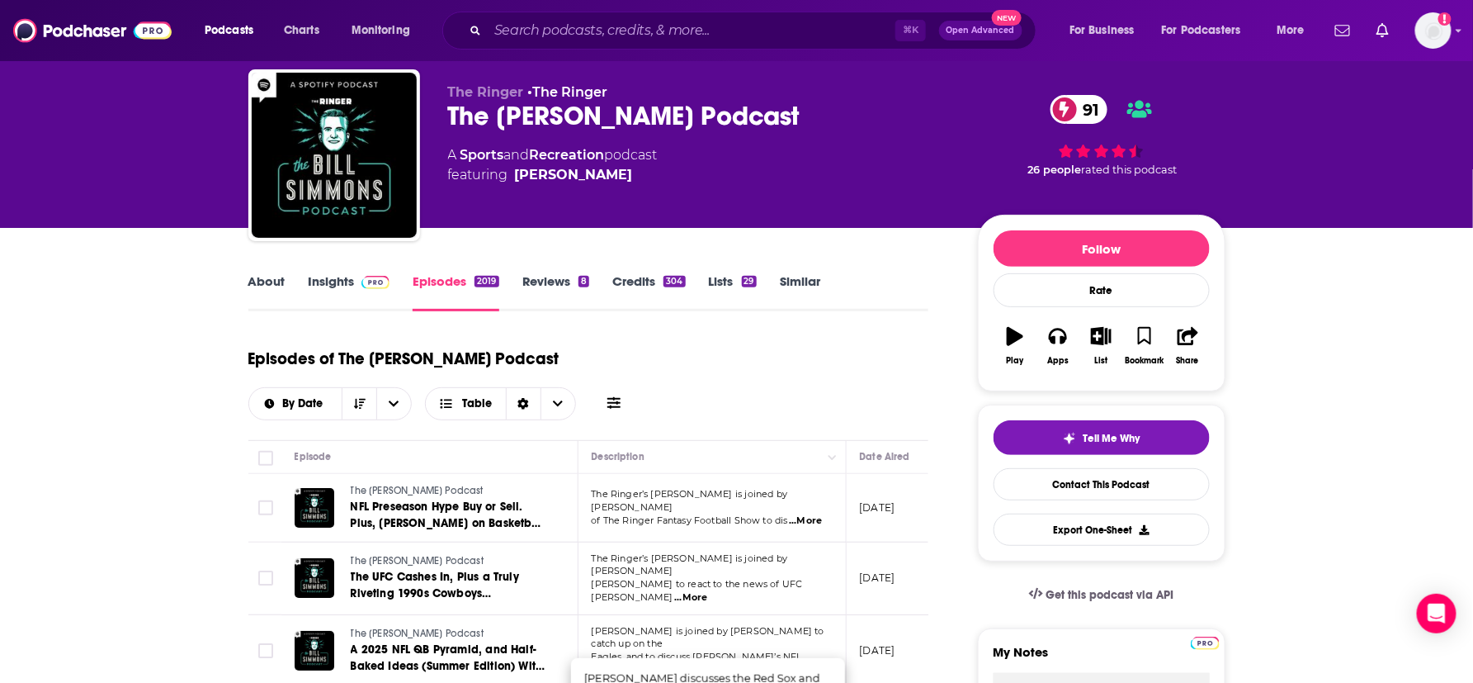
scroll to position [0, 0]
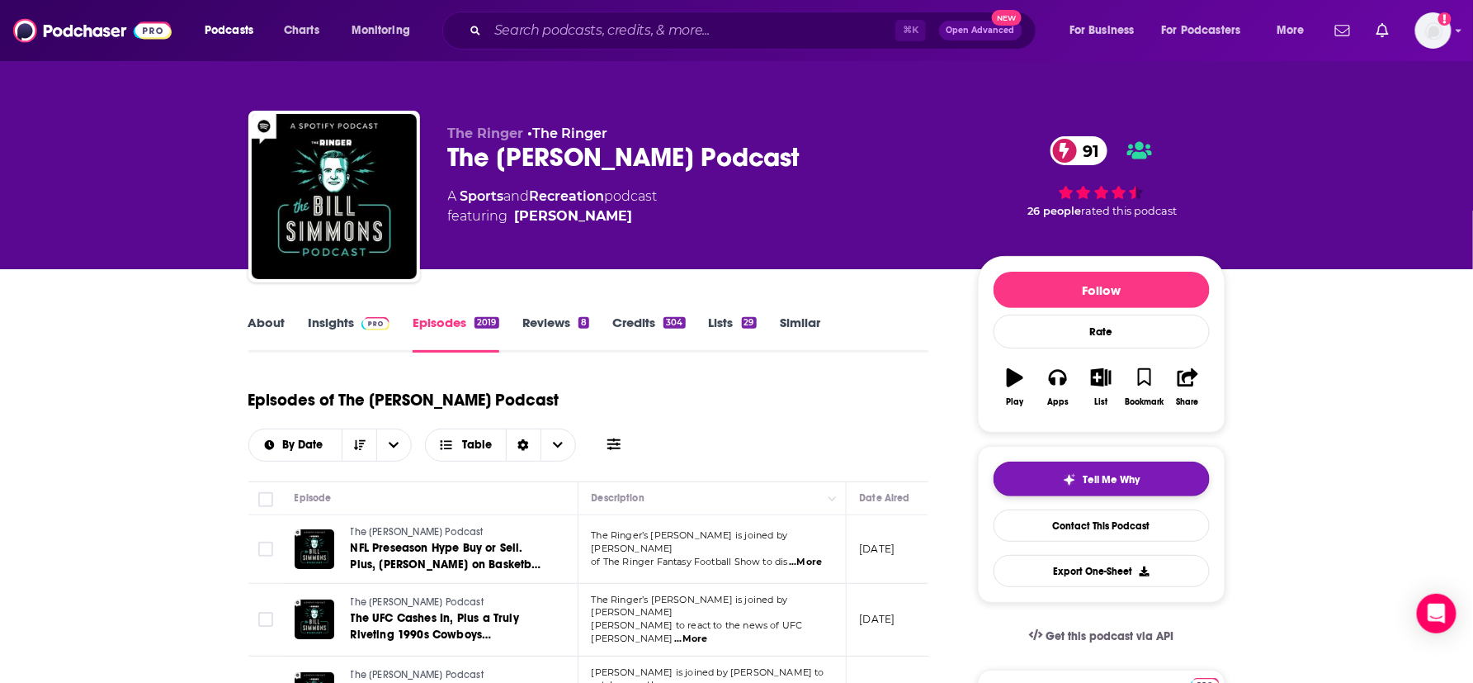
click at [1140, 482] on span "Tell Me Why" at bounding box center [1111, 479] width 57 height 13
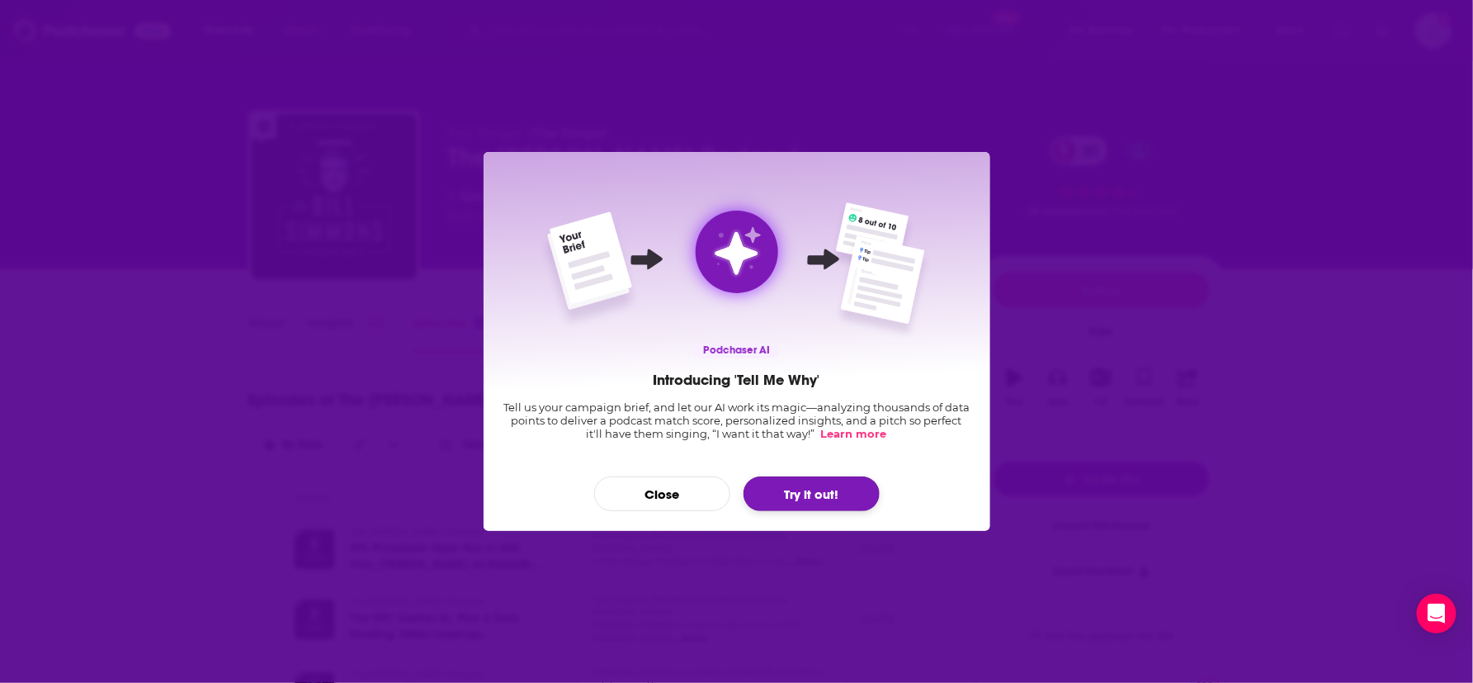
click at [781, 493] on button "Try it out!" at bounding box center [812, 493] width 136 height 35
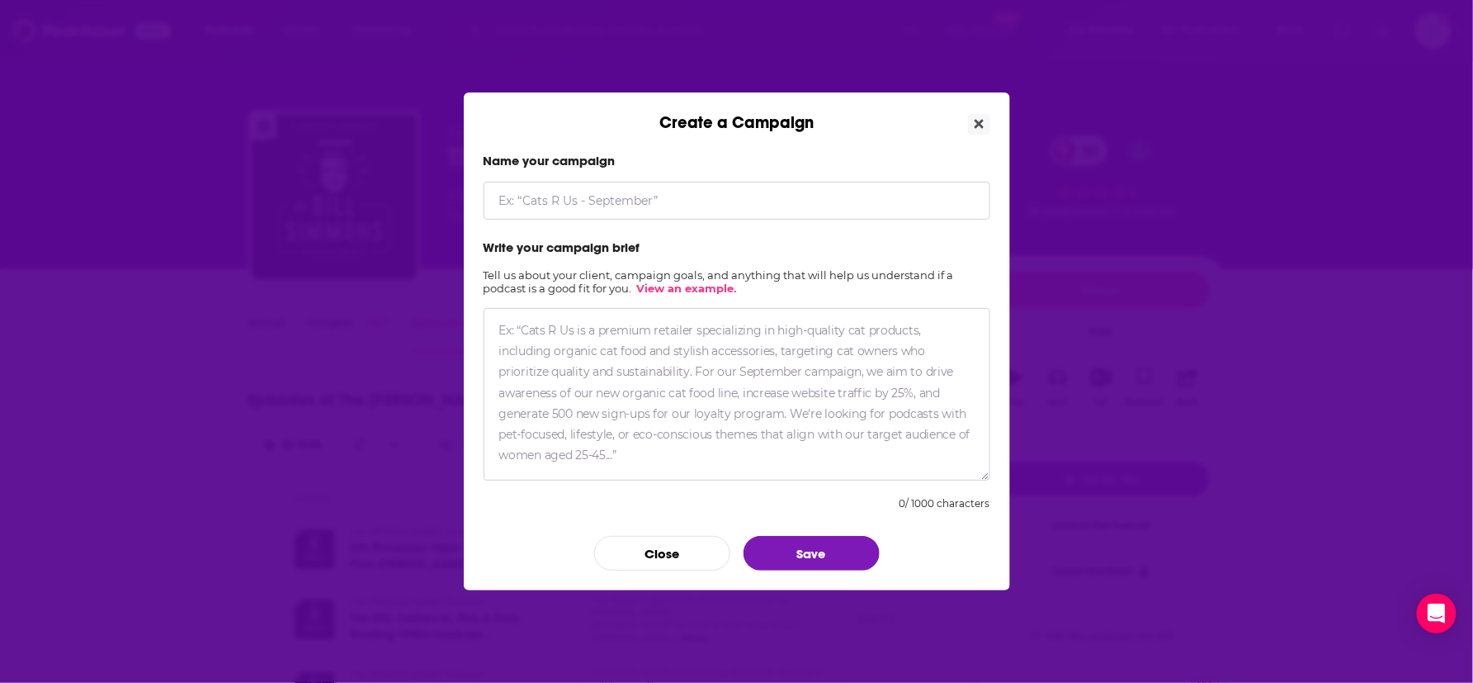
click at [583, 189] on input "Create a Campaign" at bounding box center [737, 201] width 507 height 38
type input "[PERSON_NAME]"
click at [818, 561] on button "Save" at bounding box center [812, 553] width 136 height 35
click at [751, 378] on textarea "Create a Campaign" at bounding box center [737, 394] width 507 height 173
click at [977, 126] on icon "Close" at bounding box center [979, 124] width 9 height 9
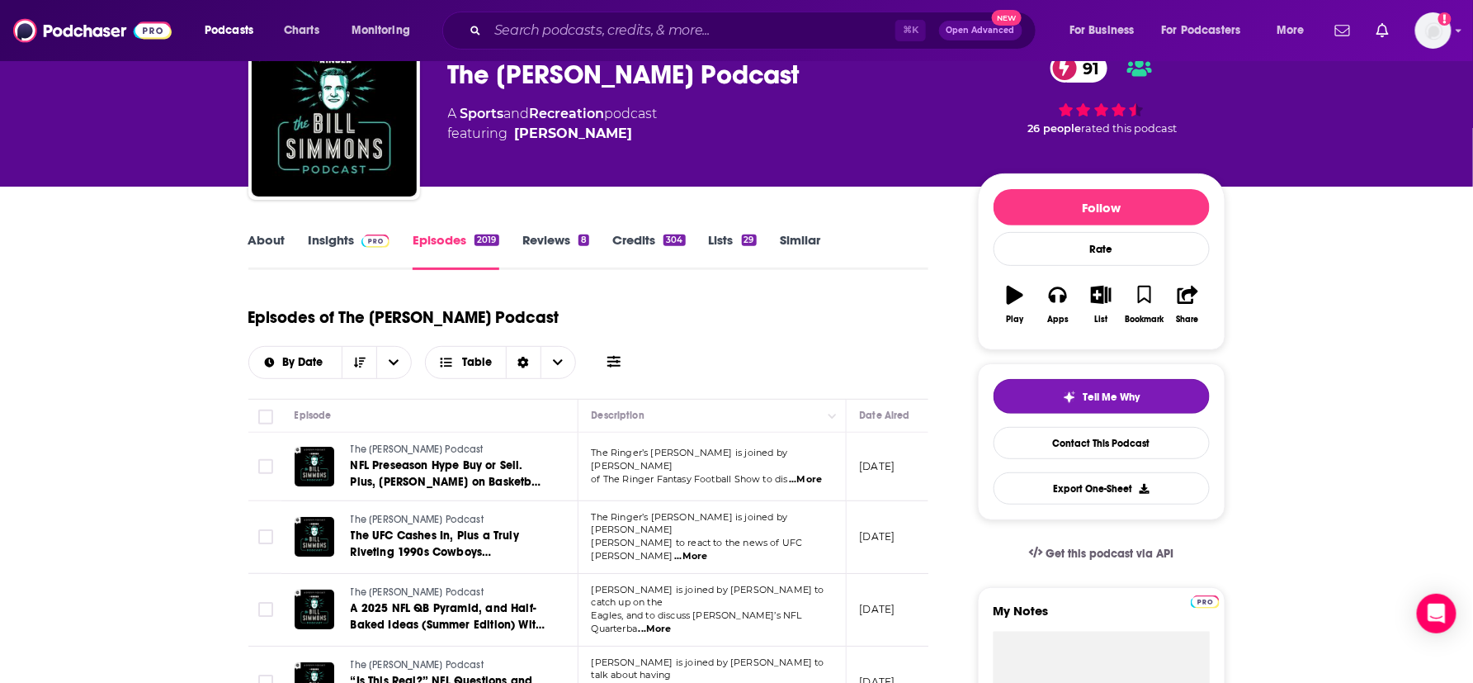
scroll to position [86, 0]
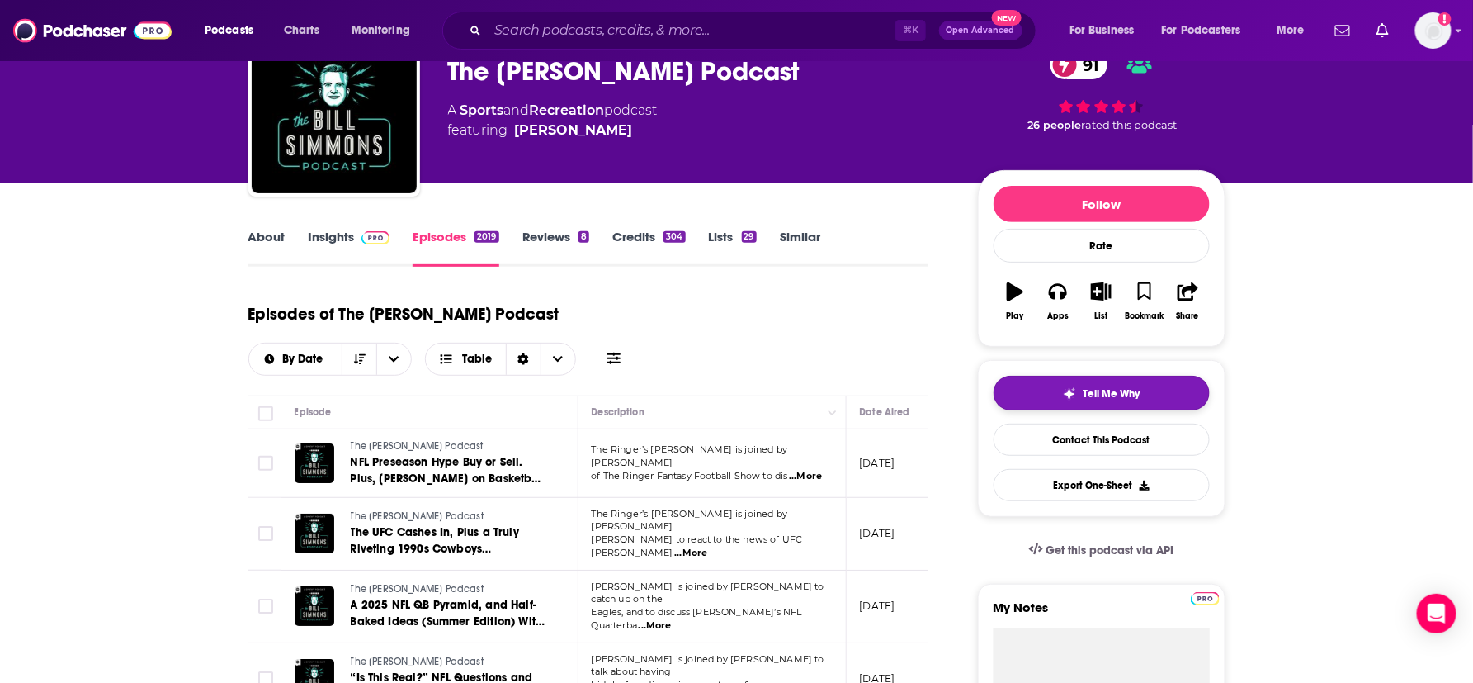
click at [1109, 408] on button "Tell Me Why" at bounding box center [1102, 393] width 216 height 35
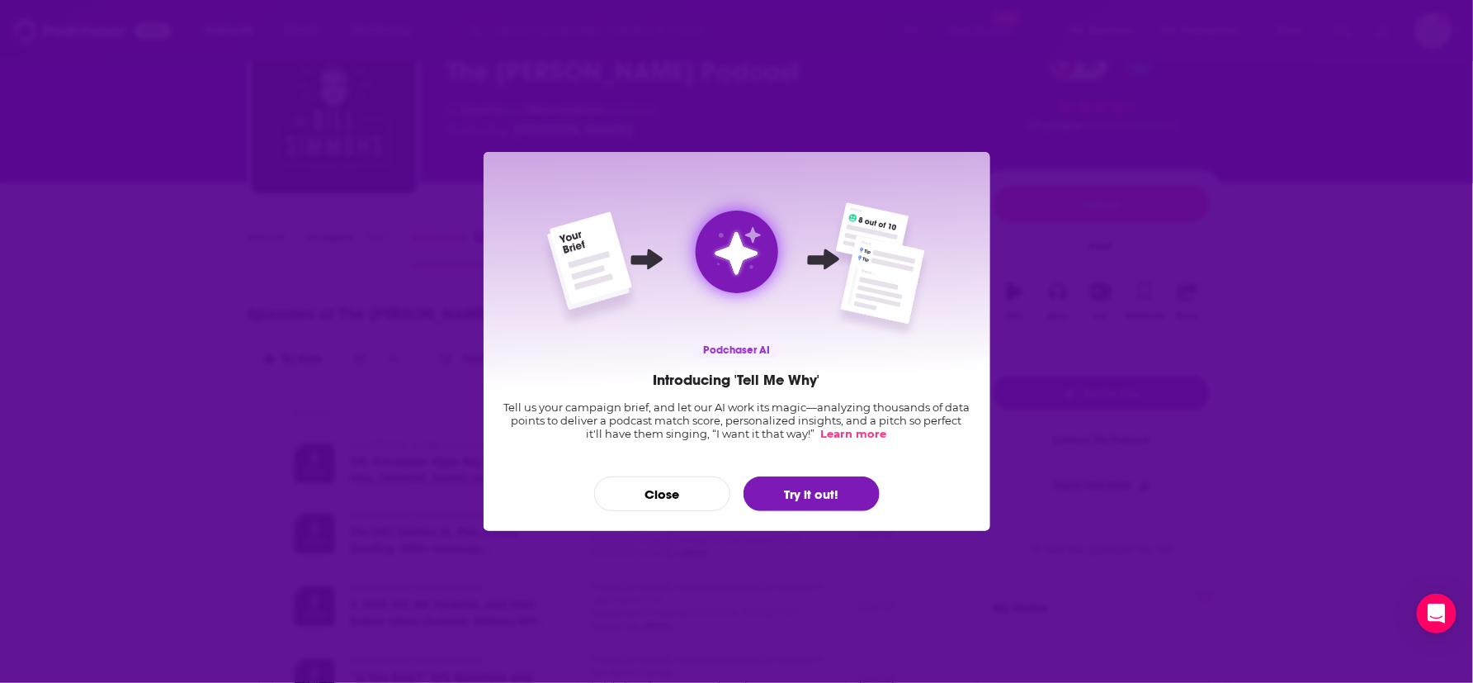
click at [1099, 386] on div "Podchaser AI Introducing 'Tell Me Why' Tell us your campaign brief, and let our…" at bounding box center [736, 341] width 1473 height 683
click at [819, 493] on button "Try it out!" at bounding box center [812, 493] width 136 height 35
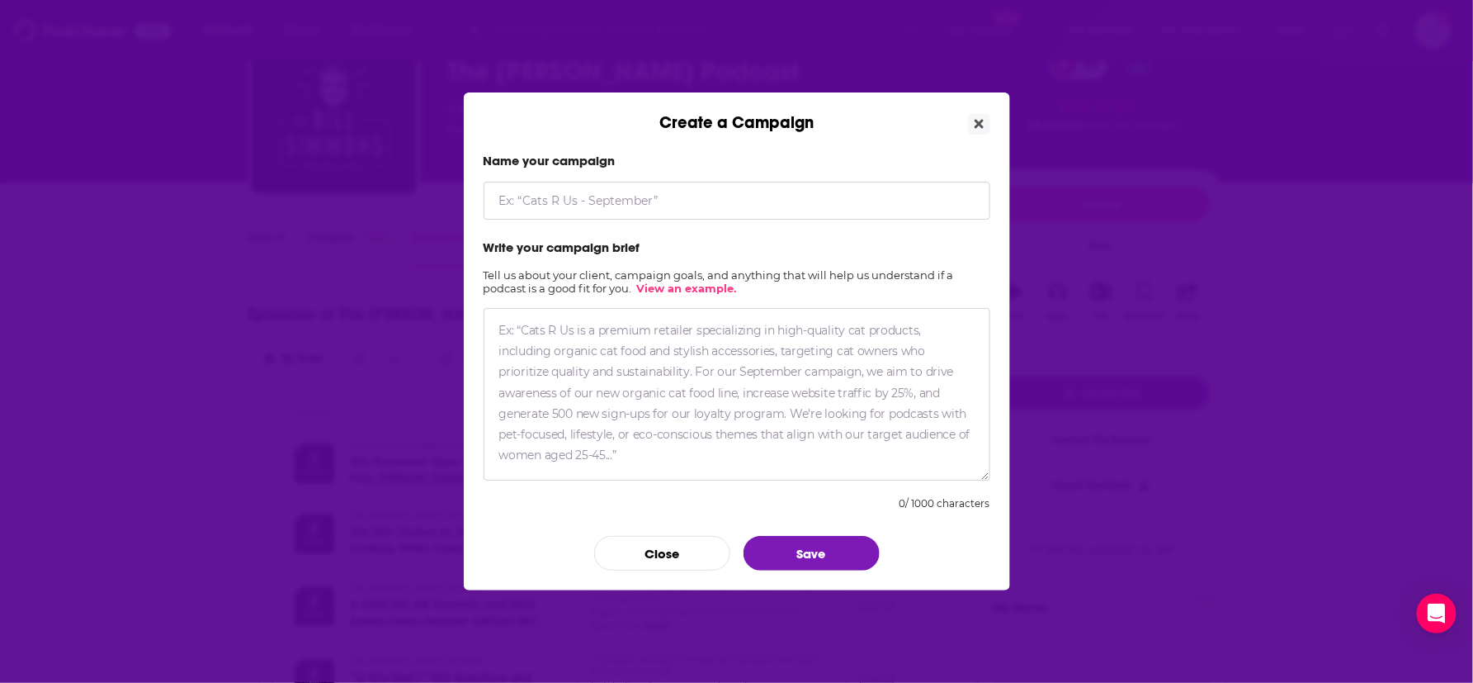
click at [596, 193] on input "Create a Campaign" at bounding box center [737, 201] width 507 height 38
type input "[PERSON_NAME]"
click at [622, 340] on textarea "To enrich screen reader interactions, please activate Accessibility in Grammarl…" at bounding box center [737, 394] width 507 height 173
paste textarea "[PERSON_NAME] is an [DEMOGRAPHIC_DATA] conservative political commentator, radi…"
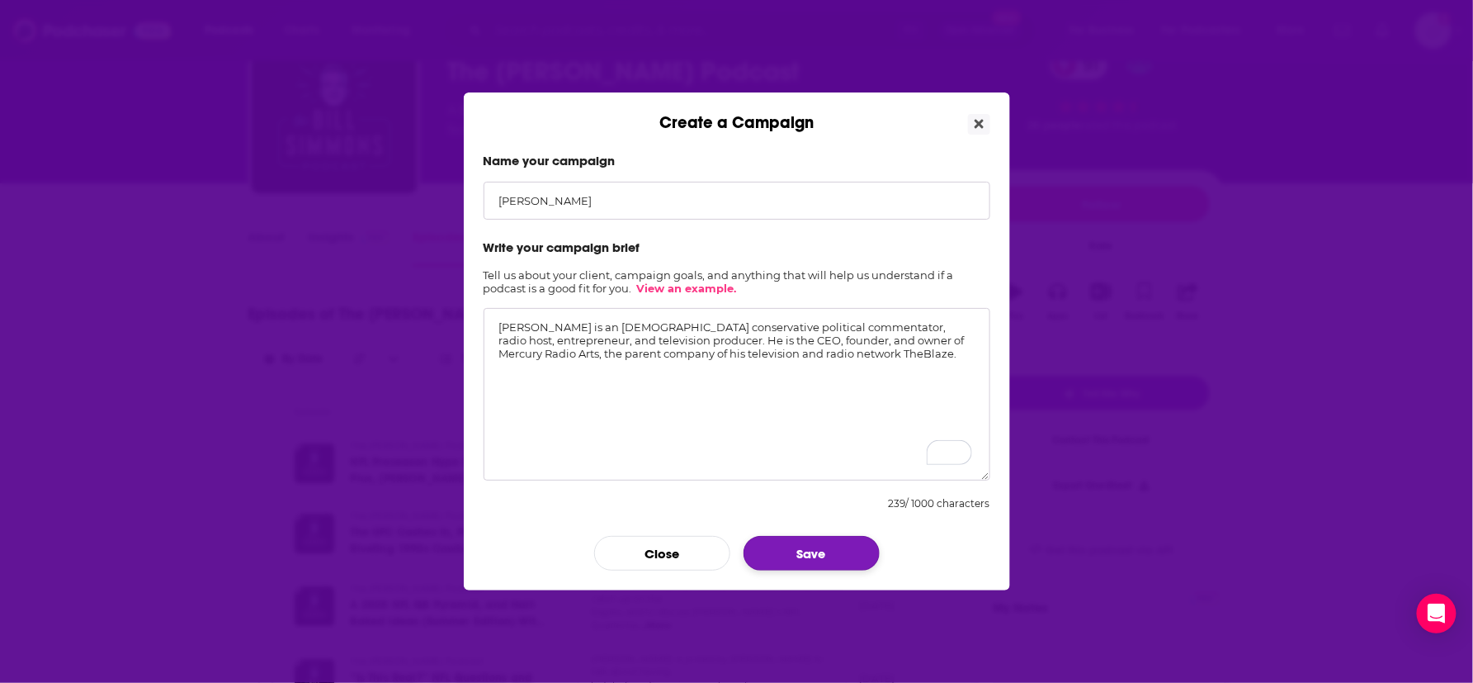
type textarea "[PERSON_NAME] is an [DEMOGRAPHIC_DATA] conservative political commentator, radi…"
drag, startPoint x: 793, startPoint y: 558, endPoint x: 808, endPoint y: 571, distance: 19.9
click at [793, 558] on button "Save" at bounding box center [812, 553] width 136 height 35
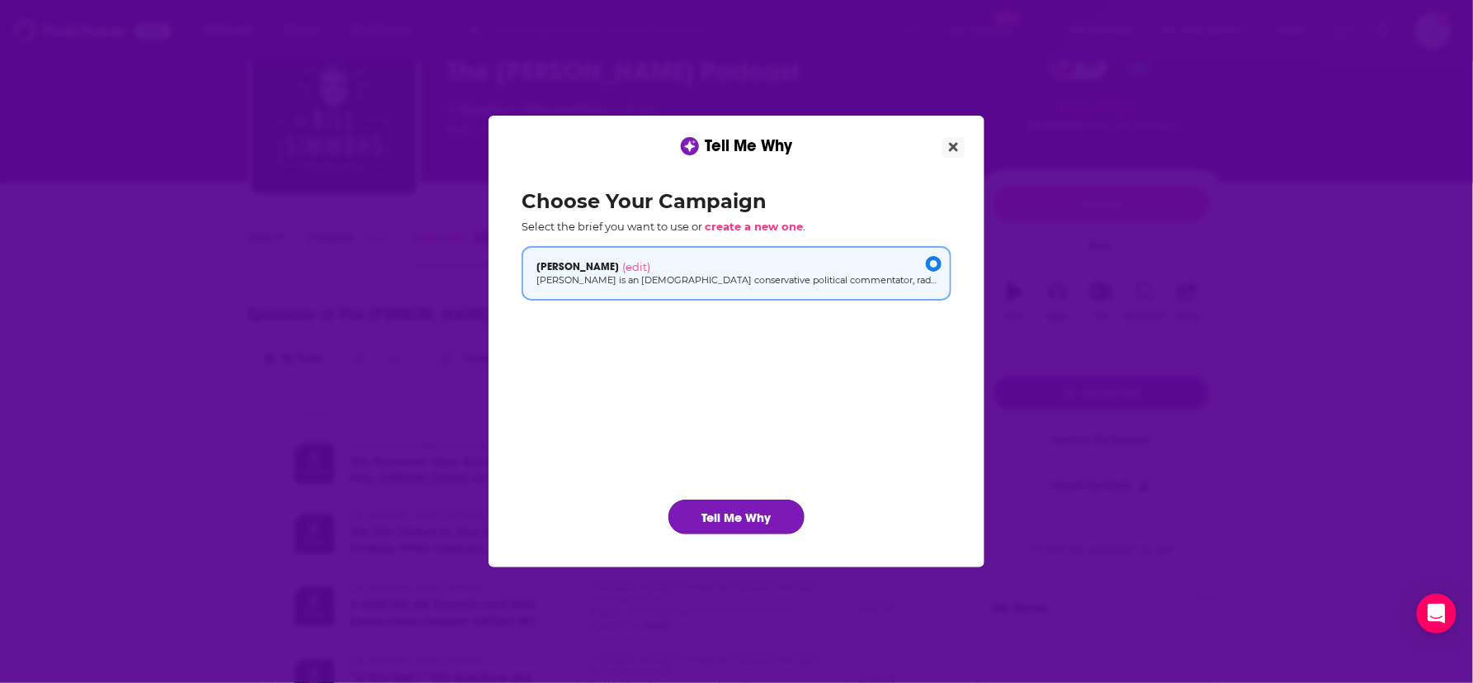
click at [730, 513] on button "Tell Me Why" at bounding box center [737, 516] width 136 height 35
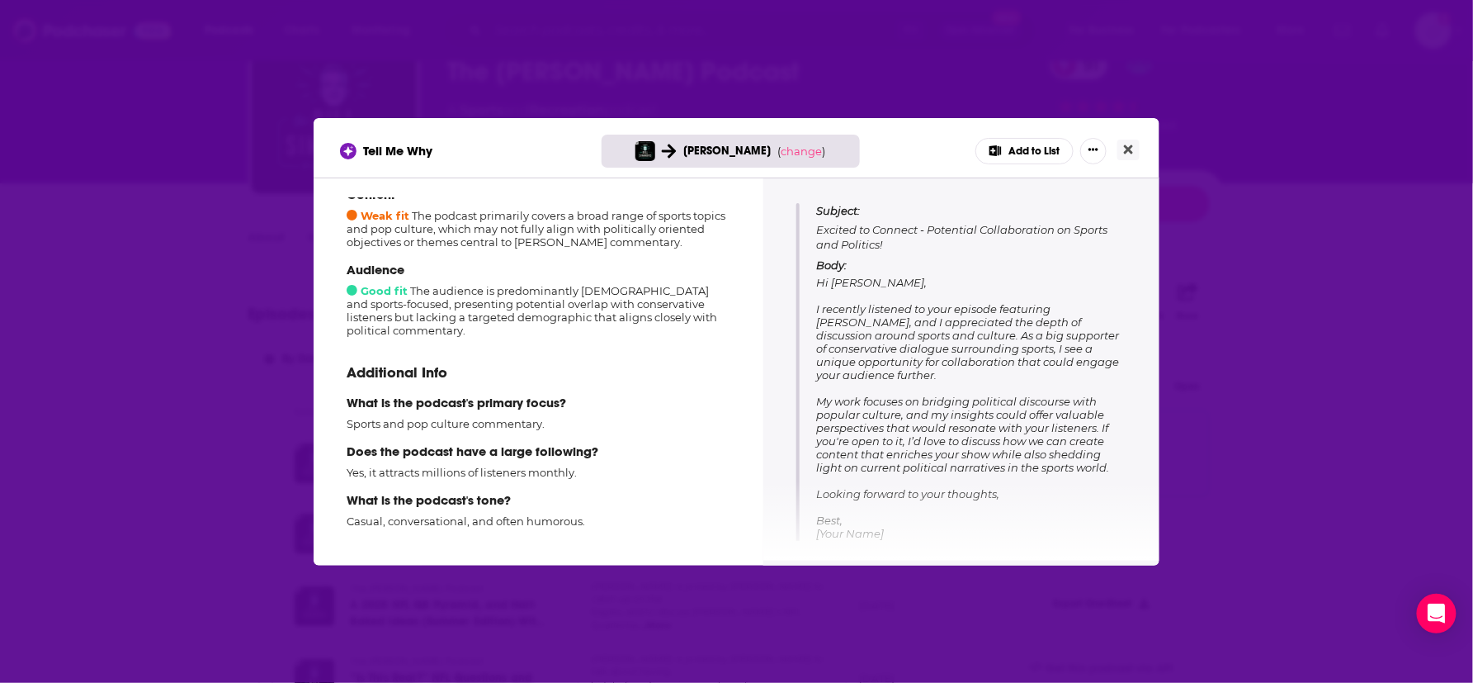
scroll to position [185, 0]
click at [1134, 150] on button "Close" at bounding box center [1129, 149] width 22 height 21
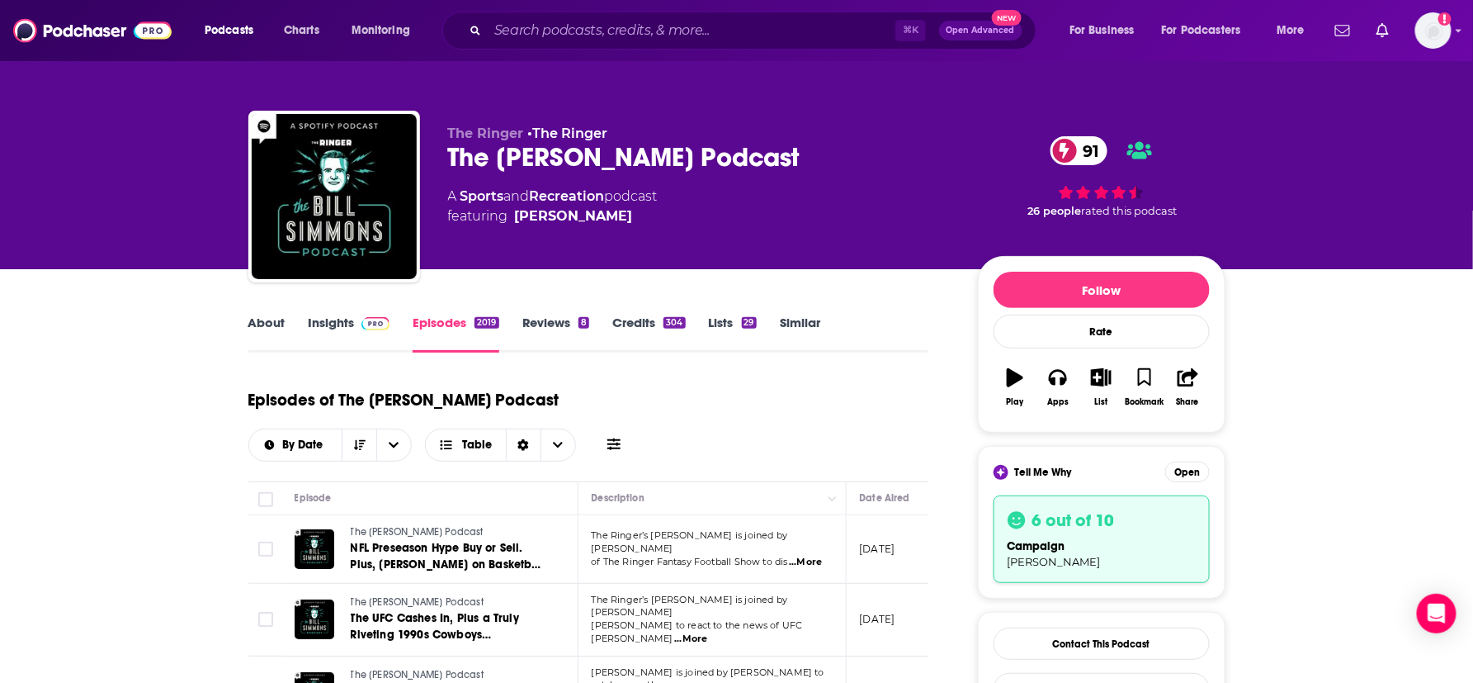
scroll to position [86, 0]
